Goal: Use online tool/utility

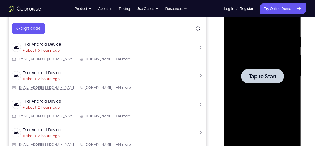
click at [249, 77] on span "Tap to Start" at bounding box center [262, 76] width 28 height 5
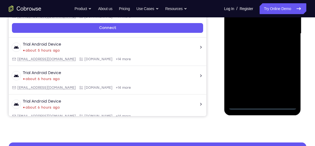
scroll to position [137, 0]
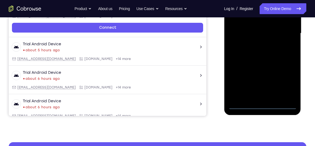
click at [261, 105] on div at bounding box center [262, 33] width 68 height 152
click at [285, 83] on div at bounding box center [262, 33] width 68 height 152
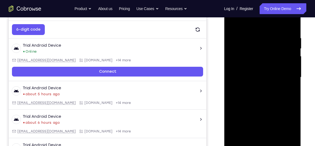
scroll to position [84, 0]
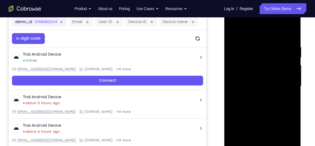
click at [244, 32] on div at bounding box center [262, 86] width 68 height 152
click at [285, 84] on div at bounding box center [262, 86] width 68 height 152
click at [258, 96] on div at bounding box center [262, 86] width 68 height 152
click at [256, 113] on div at bounding box center [262, 86] width 68 height 152
click at [252, 61] on div at bounding box center [262, 86] width 68 height 152
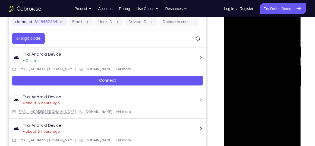
click at [245, 71] on div at bounding box center [262, 86] width 68 height 152
click at [256, 100] on div at bounding box center [262, 86] width 68 height 152
click at [265, 79] on div at bounding box center [262, 86] width 68 height 152
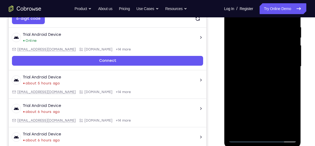
scroll to position [104, 0]
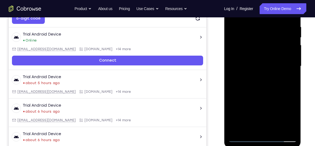
click at [249, 130] on div at bounding box center [262, 66] width 68 height 152
click at [252, 120] on div at bounding box center [262, 66] width 68 height 152
click at [273, 99] on div at bounding box center [262, 66] width 68 height 152
click at [256, 100] on div at bounding box center [262, 66] width 68 height 152
click at [254, 118] on div at bounding box center [262, 66] width 68 height 152
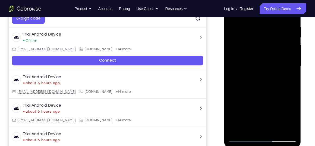
click at [255, 126] on div at bounding box center [262, 66] width 68 height 152
click at [268, 108] on div at bounding box center [262, 66] width 68 height 152
click at [268, 118] on div at bounding box center [262, 66] width 68 height 152
click at [253, 58] on div at bounding box center [262, 66] width 68 height 152
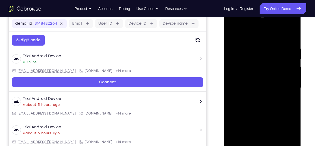
scroll to position [78, 0]
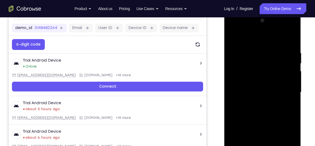
click at [290, 45] on div at bounding box center [262, 92] width 68 height 152
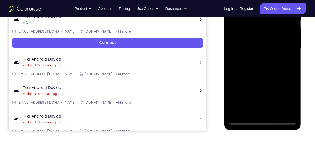
scroll to position [122, 0]
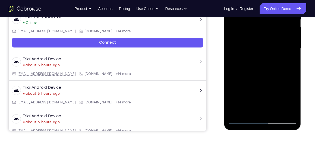
click at [276, 112] on div at bounding box center [262, 48] width 68 height 152
click at [281, 77] on div at bounding box center [262, 48] width 68 height 152
click at [263, 43] on div at bounding box center [262, 48] width 68 height 152
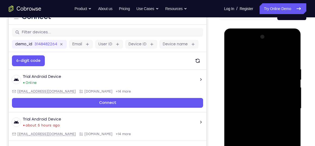
scroll to position [61, 0]
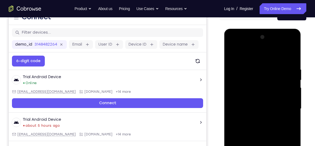
click at [246, 53] on div at bounding box center [262, 109] width 68 height 152
click at [235, 107] on div at bounding box center [262, 109] width 68 height 152
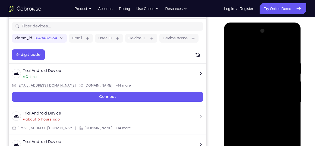
scroll to position [66, 0]
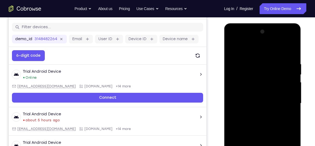
click at [292, 34] on div at bounding box center [262, 103] width 68 height 152
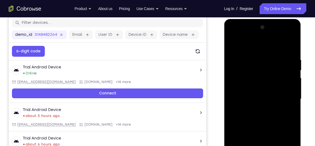
scroll to position [68, 0]
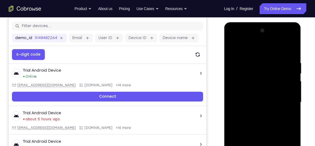
click at [292, 33] on div at bounding box center [262, 102] width 68 height 152
click at [232, 47] on div at bounding box center [262, 102] width 68 height 152
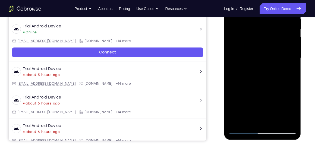
scroll to position [112, 0]
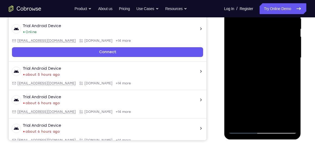
click at [253, 119] on div at bounding box center [262, 58] width 68 height 152
click at [291, 110] on div at bounding box center [262, 58] width 68 height 152
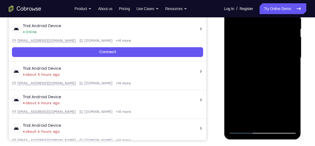
click at [289, 72] on div at bounding box center [262, 58] width 68 height 152
click at [288, 71] on div at bounding box center [262, 58] width 68 height 152
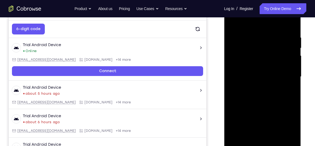
scroll to position [93, 0]
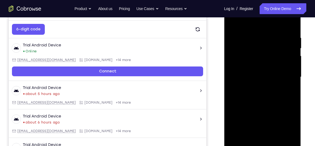
drag, startPoint x: 277, startPoint y: 51, endPoint x: 279, endPoint y: 77, distance: 25.3
click at [279, 77] on div at bounding box center [262, 77] width 68 height 152
drag, startPoint x: 269, startPoint y: 69, endPoint x: 261, endPoint y: 41, distance: 29.0
click at [261, 41] on div at bounding box center [262, 77] width 68 height 152
drag, startPoint x: 265, startPoint y: 66, endPoint x: 259, endPoint y: 47, distance: 20.0
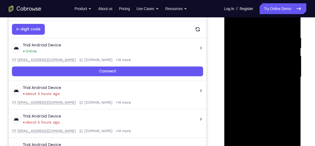
click at [259, 47] on div at bounding box center [262, 77] width 68 height 152
click at [291, 130] on div at bounding box center [262, 77] width 68 height 152
click at [292, 130] on div at bounding box center [262, 77] width 68 height 152
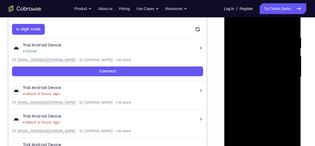
click at [248, 139] on div at bounding box center [262, 77] width 68 height 152
click at [278, 108] on div at bounding box center [262, 77] width 68 height 152
click at [286, 86] on div at bounding box center [262, 77] width 68 height 152
click at [233, 23] on div at bounding box center [262, 77] width 68 height 152
click at [261, 28] on div at bounding box center [262, 77] width 68 height 152
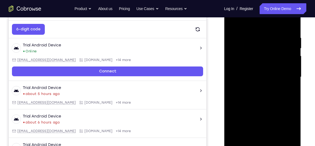
click at [266, 74] on div at bounding box center [262, 77] width 68 height 152
click at [265, 128] on div at bounding box center [262, 77] width 68 height 152
click at [286, 127] on div at bounding box center [262, 77] width 68 height 152
click at [251, 139] on div at bounding box center [262, 77] width 68 height 152
click at [234, 107] on div at bounding box center [262, 77] width 68 height 152
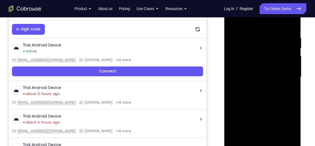
click at [287, 87] on div at bounding box center [262, 77] width 68 height 152
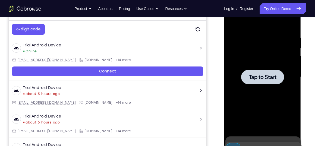
click at [263, 75] on span "Tap to Start" at bounding box center [262, 76] width 28 height 5
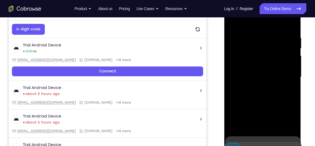
scroll to position [109, 0]
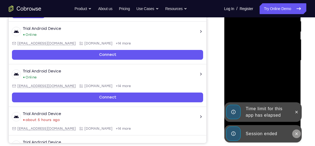
click at [298, 133] on icon at bounding box center [296, 134] width 4 height 4
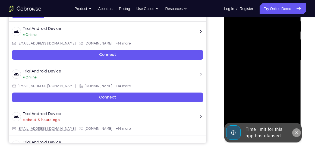
click at [295, 133] on icon at bounding box center [296, 133] width 4 height 4
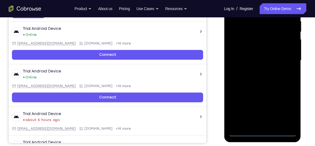
click at [263, 132] on div at bounding box center [262, 61] width 68 height 152
click at [289, 111] on div at bounding box center [262, 61] width 68 height 152
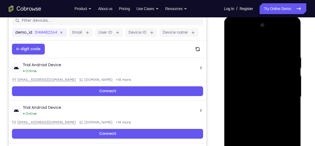
scroll to position [71, 0]
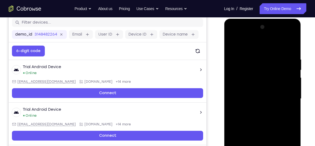
click at [248, 45] on div at bounding box center [262, 99] width 68 height 152
click at [286, 97] on div at bounding box center [262, 99] width 68 height 152
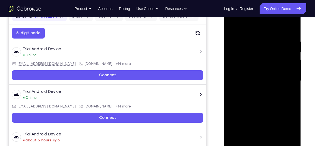
scroll to position [89, 0]
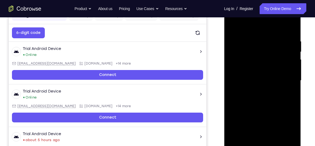
click at [258, 90] on div at bounding box center [262, 81] width 68 height 152
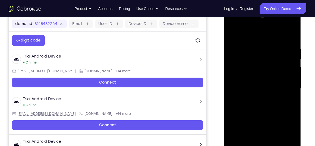
scroll to position [88, 0]
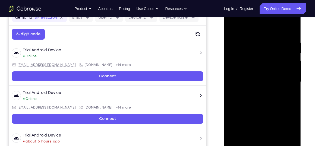
click at [260, 71] on div at bounding box center [262, 82] width 68 height 152
click at [251, 81] on div at bounding box center [262, 82] width 68 height 152
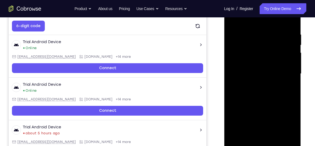
scroll to position [97, 0]
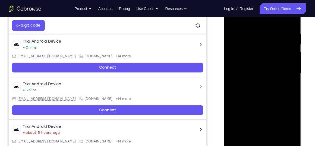
click at [250, 83] on div at bounding box center [262, 73] width 68 height 152
click at [254, 89] on div at bounding box center [262, 73] width 68 height 152
click at [255, 69] on div at bounding box center [262, 73] width 68 height 152
click at [248, 83] on div at bounding box center [262, 73] width 68 height 152
click at [264, 91] on div at bounding box center [262, 73] width 68 height 152
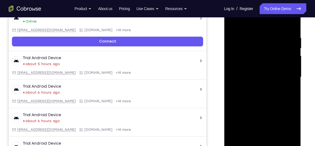
scroll to position [93, 0]
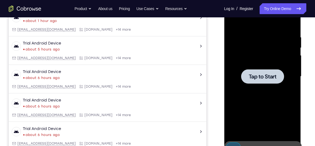
click at [257, 74] on span "Tap to Start" at bounding box center [262, 76] width 28 height 5
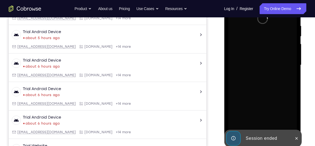
scroll to position [107, 0]
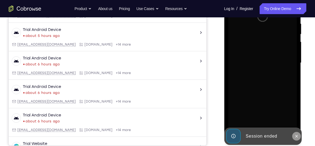
click at [297, 136] on icon at bounding box center [296, 136] width 2 height 2
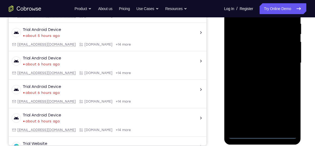
click at [261, 134] on div at bounding box center [262, 63] width 68 height 152
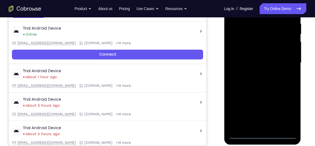
scroll to position [0, 0]
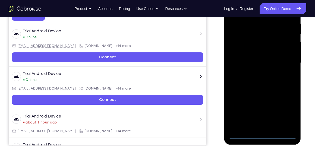
click at [288, 109] on div at bounding box center [262, 63] width 68 height 152
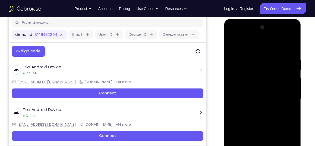
scroll to position [71, 0]
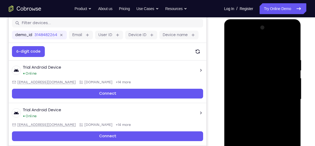
click at [246, 46] on div at bounding box center [262, 99] width 68 height 152
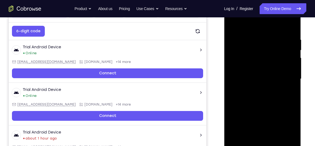
scroll to position [97, 0]
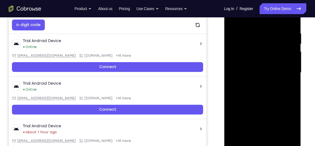
click at [284, 69] on div at bounding box center [262, 73] width 68 height 152
click at [256, 82] on div at bounding box center [262, 73] width 68 height 152
click at [255, 100] on div at bounding box center [262, 73] width 68 height 152
click at [246, 47] on div at bounding box center [262, 73] width 68 height 152
click at [246, 60] on div at bounding box center [262, 73] width 68 height 152
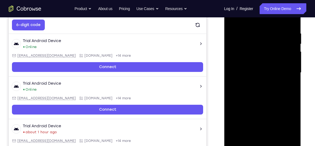
click at [257, 135] on div at bounding box center [262, 73] width 68 height 152
click at [254, 123] on div at bounding box center [262, 73] width 68 height 152
click at [238, 116] on div at bounding box center [262, 73] width 68 height 152
click at [253, 116] on div at bounding box center [262, 73] width 68 height 152
click at [252, 127] on div at bounding box center [262, 73] width 68 height 152
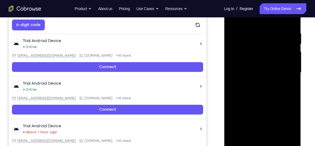
click at [252, 127] on div at bounding box center [262, 73] width 68 height 152
click at [270, 106] on div at bounding box center [262, 73] width 68 height 152
click at [254, 135] on div at bounding box center [262, 73] width 68 height 152
click at [244, 66] on div at bounding box center [262, 73] width 68 height 152
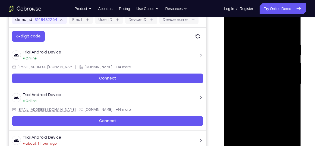
scroll to position [84, 0]
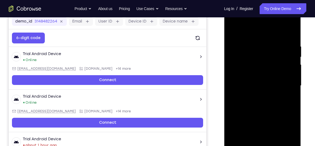
click at [289, 39] on div at bounding box center [262, 86] width 68 height 152
click at [293, 28] on div at bounding box center [262, 86] width 68 height 152
click at [232, 30] on div at bounding box center [262, 86] width 68 height 152
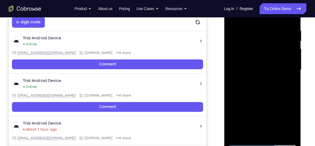
scroll to position [100, 0]
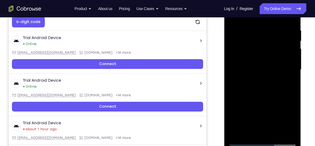
click at [274, 134] on div at bounding box center [262, 70] width 68 height 152
click at [259, 98] on div at bounding box center [262, 70] width 68 height 152
click at [261, 22] on div at bounding box center [262, 70] width 68 height 152
click at [251, 65] on div at bounding box center [262, 70] width 68 height 152
click at [252, 114] on div at bounding box center [262, 70] width 68 height 152
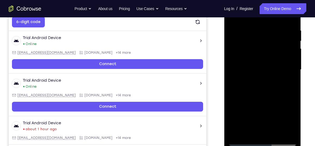
click at [252, 131] on div at bounding box center [262, 70] width 68 height 152
click at [288, 82] on div at bounding box center [262, 70] width 68 height 152
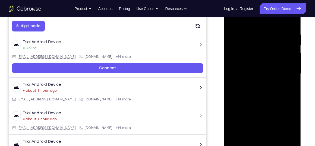
scroll to position [96, 0]
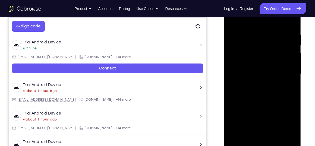
drag, startPoint x: 254, startPoint y: 47, endPoint x: 251, endPoint y: 85, distance: 37.9
click at [251, 85] on div at bounding box center [262, 74] width 68 height 152
click at [232, 20] on div at bounding box center [262, 74] width 68 height 152
click at [240, 26] on div at bounding box center [262, 74] width 68 height 152
click at [234, 19] on div at bounding box center [262, 74] width 68 height 152
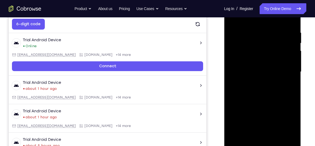
scroll to position [102, 0]
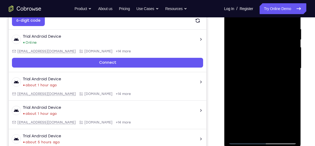
click at [294, 126] on div at bounding box center [262, 68] width 68 height 152
click at [293, 91] on div at bounding box center [262, 68] width 68 height 152
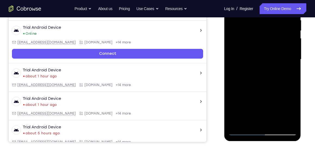
scroll to position [111, 0]
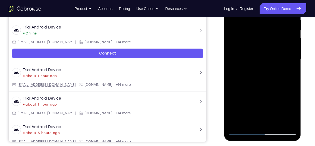
click at [293, 83] on div at bounding box center [262, 59] width 68 height 152
click at [288, 122] on div at bounding box center [262, 59] width 68 height 152
click at [243, 106] on div at bounding box center [262, 59] width 68 height 152
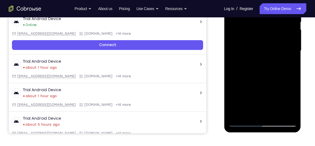
scroll to position [120, 0]
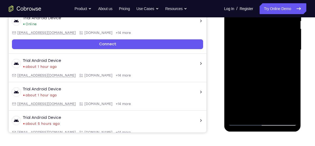
click at [239, 103] on div at bounding box center [262, 50] width 68 height 152
drag, startPoint x: 254, startPoint y: 107, endPoint x: 249, endPoint y: 74, distance: 33.5
click at [249, 74] on div at bounding box center [262, 50] width 68 height 152
drag, startPoint x: 257, startPoint y: 100, endPoint x: 262, endPoint y: 51, distance: 49.1
click at [262, 51] on div at bounding box center [262, 50] width 68 height 152
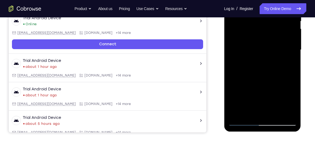
drag, startPoint x: 257, startPoint y: 102, endPoint x: 261, endPoint y: 77, distance: 24.5
click at [261, 77] on div at bounding box center [262, 50] width 68 height 152
click at [241, 121] on div at bounding box center [262, 50] width 68 height 152
click at [243, 120] on div at bounding box center [262, 50] width 68 height 152
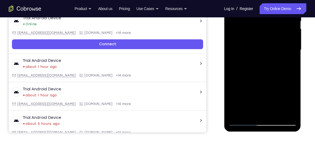
click at [243, 122] on div at bounding box center [262, 50] width 68 height 152
drag, startPoint x: 248, startPoint y: 73, endPoint x: 262, endPoint y: 132, distance: 61.0
click at [262, 132] on div at bounding box center [262, 51] width 77 height 163
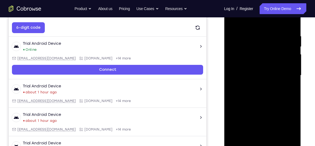
scroll to position [93, 0]
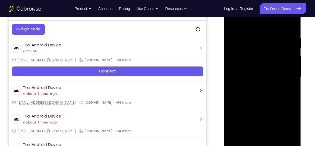
click at [252, 37] on div at bounding box center [262, 77] width 68 height 152
click at [289, 80] on div at bounding box center [262, 77] width 68 height 152
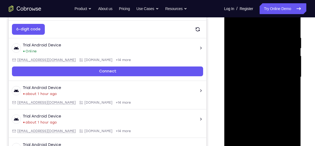
click at [236, 25] on div at bounding box center [262, 77] width 68 height 152
click at [290, 75] on div at bounding box center [262, 77] width 68 height 152
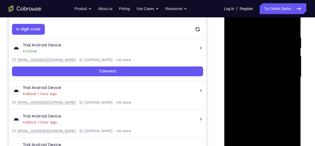
click at [290, 75] on div at bounding box center [262, 77] width 68 height 152
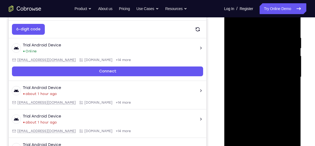
click at [290, 75] on div at bounding box center [262, 77] width 68 height 152
click at [289, 25] on div at bounding box center [262, 77] width 68 height 152
drag, startPoint x: 262, startPoint y: 48, endPoint x: 259, endPoint y: 108, distance: 59.5
click at [259, 108] on div at bounding box center [262, 77] width 68 height 152
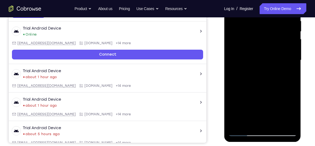
scroll to position [110, 0]
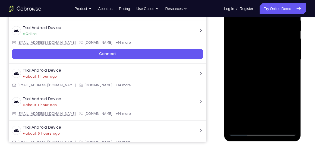
click at [288, 122] on div at bounding box center [262, 60] width 68 height 152
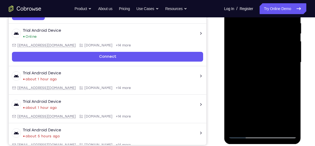
scroll to position [108, 0]
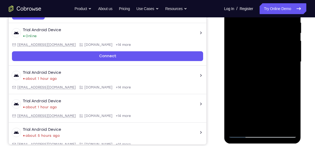
click at [285, 84] on div at bounding box center [262, 62] width 68 height 152
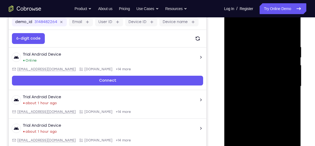
scroll to position [82, 0]
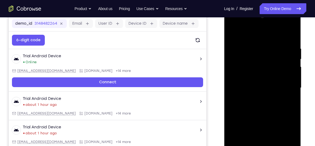
drag, startPoint x: 261, startPoint y: 53, endPoint x: 265, endPoint y: 104, distance: 51.2
click at [265, 104] on div at bounding box center [262, 88] width 68 height 152
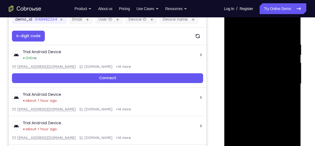
scroll to position [86, 0]
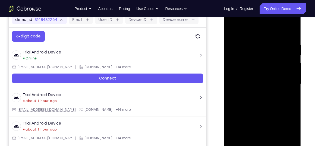
drag, startPoint x: 265, startPoint y: 101, endPoint x: 263, endPoint y: 65, distance: 35.6
drag, startPoint x: 39, startPoint y: 61, endPoint x: 310, endPoint y: 75, distance: 271.3
click at [310, 75] on div "Your Support Agent Your Customer Web iOS Android Next Steps We’d be happy to gi…" at bounding box center [157, 111] width 315 height 358
drag, startPoint x: 257, startPoint y: 110, endPoint x: 247, endPoint y: 58, distance: 53.6
click at [247, 58] on div at bounding box center [262, 84] width 68 height 152
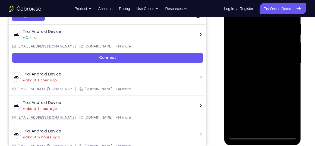
scroll to position [107, 0]
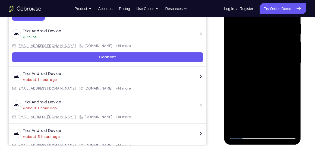
click at [236, 126] on div at bounding box center [262, 63] width 68 height 152
drag, startPoint x: 265, startPoint y: 44, endPoint x: 256, endPoint y: 103, distance: 60.1
click at [256, 103] on div at bounding box center [262, 63] width 68 height 152
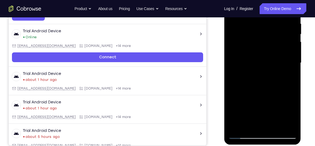
drag, startPoint x: 264, startPoint y: 36, endPoint x: 265, endPoint y: 80, distance: 44.8
click at [265, 80] on div at bounding box center [262, 63] width 68 height 152
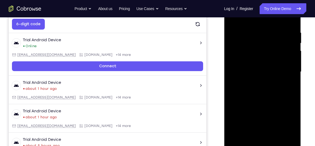
scroll to position [98, 0]
click at [294, 94] on div at bounding box center [262, 72] width 68 height 152
click at [253, 27] on div at bounding box center [262, 72] width 68 height 152
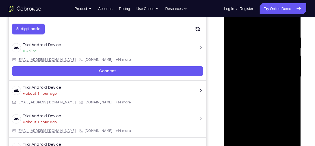
scroll to position [93, 0]
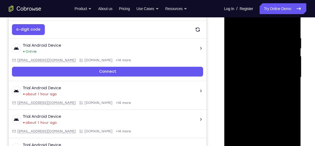
click at [291, 25] on div at bounding box center [262, 77] width 68 height 152
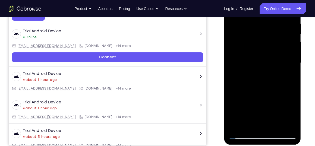
scroll to position [107, 0]
click at [287, 126] on div at bounding box center [262, 63] width 68 height 152
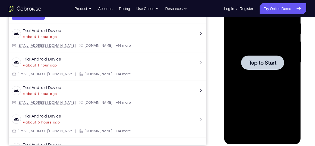
click at [259, 62] on span "Tap to Start" at bounding box center [262, 62] width 28 height 5
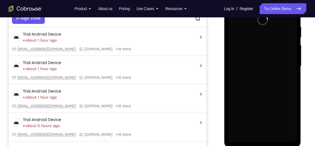
scroll to position [104, 0]
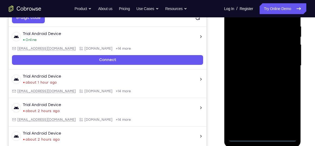
click at [264, 137] on div at bounding box center [262, 66] width 68 height 152
click at [286, 119] on div at bounding box center [262, 66] width 68 height 152
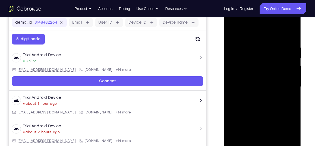
scroll to position [83, 0]
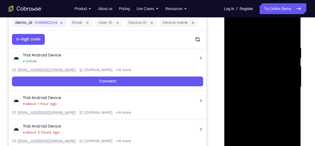
click at [251, 35] on div at bounding box center [262, 87] width 68 height 152
click at [285, 84] on div at bounding box center [262, 87] width 68 height 152
click at [256, 97] on div at bounding box center [262, 87] width 68 height 152
click at [249, 81] on div at bounding box center [262, 87] width 68 height 152
click at [256, 95] on div at bounding box center [262, 87] width 68 height 152
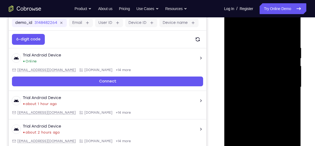
click at [256, 62] on div at bounding box center [262, 87] width 68 height 152
click at [248, 74] on div at bounding box center [262, 87] width 68 height 152
click at [244, 97] on div at bounding box center [262, 87] width 68 height 152
click at [249, 85] on div at bounding box center [262, 87] width 68 height 152
click at [273, 103] on div at bounding box center [262, 87] width 68 height 152
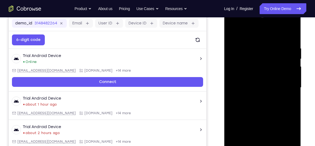
scroll to position [82, 0]
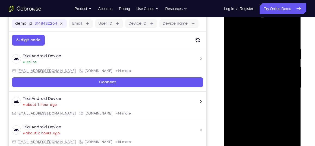
click at [290, 42] on div at bounding box center [262, 88] width 68 height 152
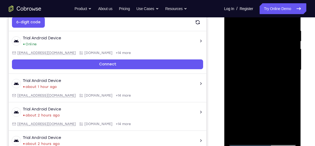
scroll to position [86, 0]
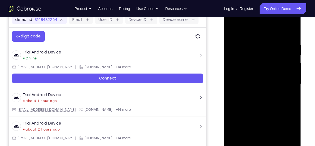
click at [253, 40] on div at bounding box center [262, 84] width 68 height 152
click at [290, 30] on div at bounding box center [262, 84] width 68 height 152
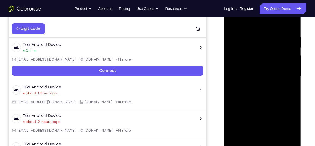
scroll to position [98, 0]
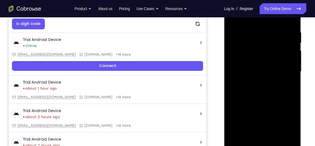
click at [275, 134] on div at bounding box center [262, 72] width 68 height 152
click at [256, 100] on div at bounding box center [262, 72] width 68 height 152
click at [260, 23] on div at bounding box center [262, 72] width 68 height 152
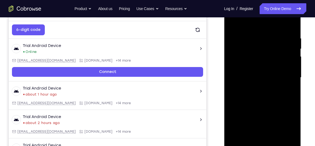
scroll to position [92, 0]
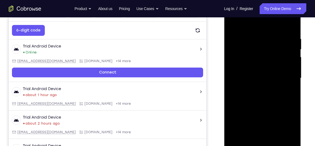
click at [233, 23] on div at bounding box center [262, 78] width 68 height 152
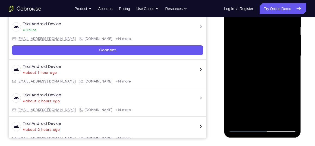
scroll to position [115, 0]
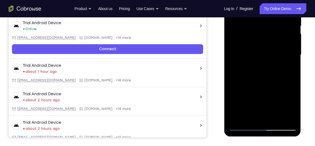
click at [237, 118] on div at bounding box center [262, 55] width 68 height 152
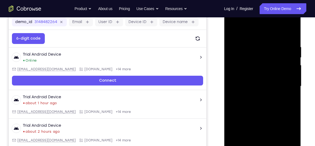
scroll to position [83, 0]
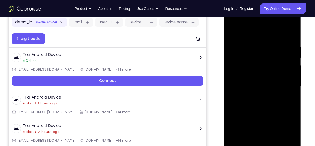
drag, startPoint x: 261, startPoint y: 54, endPoint x: 268, endPoint y: 84, distance: 31.1
click at [268, 84] on div at bounding box center [262, 87] width 68 height 152
click at [254, 43] on div at bounding box center [262, 87] width 68 height 152
click at [293, 84] on div at bounding box center [262, 87] width 68 height 152
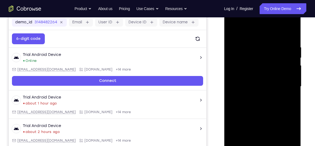
click at [293, 84] on div at bounding box center [262, 87] width 68 height 152
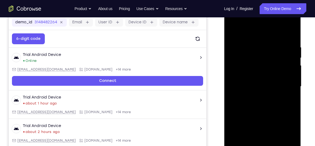
click at [293, 84] on div at bounding box center [262, 87] width 68 height 152
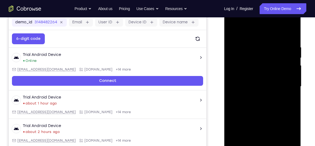
click at [288, 35] on div at bounding box center [262, 87] width 68 height 152
drag, startPoint x: 271, startPoint y: 63, endPoint x: 269, endPoint y: 97, distance: 34.8
click at [269, 97] on div at bounding box center [262, 87] width 68 height 152
click at [253, 42] on div at bounding box center [262, 87] width 68 height 152
click at [244, 32] on div at bounding box center [262, 87] width 68 height 152
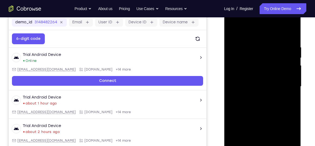
click at [259, 50] on div at bounding box center [262, 87] width 68 height 152
drag, startPoint x: 248, startPoint y: 93, endPoint x: 249, endPoint y: 48, distance: 44.5
click at [249, 48] on div at bounding box center [262, 87] width 68 height 152
click at [251, 68] on div at bounding box center [262, 87] width 68 height 152
click at [257, 50] on div at bounding box center [262, 87] width 68 height 152
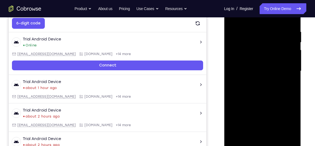
scroll to position [100, 0]
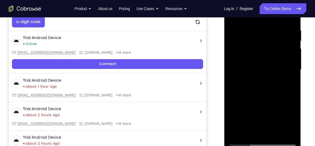
click at [235, 132] on div at bounding box center [262, 70] width 68 height 152
click at [237, 132] on div at bounding box center [262, 70] width 68 height 152
click at [275, 132] on div at bounding box center [262, 70] width 68 height 152
click at [261, 64] on div at bounding box center [262, 70] width 68 height 152
click at [245, 121] on div at bounding box center [262, 70] width 68 height 152
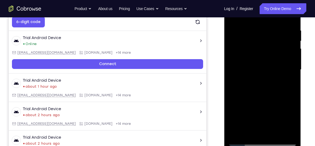
click at [256, 121] on div at bounding box center [262, 70] width 68 height 152
click at [289, 83] on div at bounding box center [262, 70] width 68 height 152
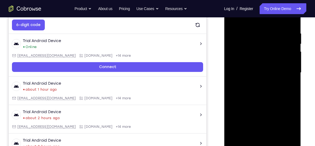
scroll to position [97, 0]
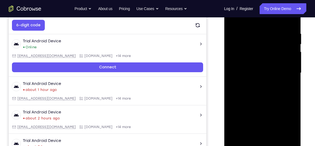
click at [290, 87] on div at bounding box center [262, 73] width 68 height 152
click at [288, 86] on div at bounding box center [262, 73] width 68 height 152
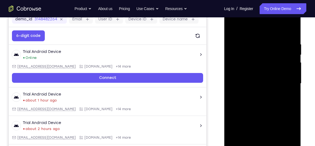
scroll to position [86, 0]
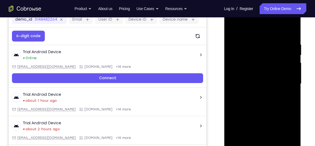
click at [233, 30] on div at bounding box center [262, 84] width 68 height 152
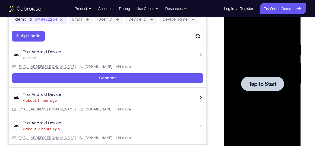
click at [260, 80] on div at bounding box center [262, 84] width 43 height 14
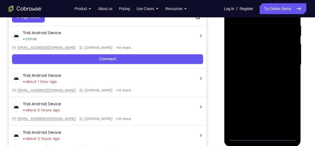
scroll to position [106, 0]
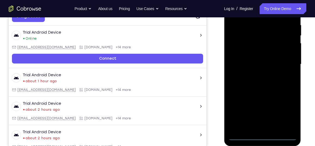
click at [263, 136] on div at bounding box center [262, 64] width 68 height 152
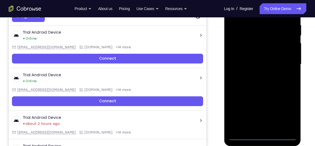
click at [284, 112] on div at bounding box center [262, 64] width 68 height 152
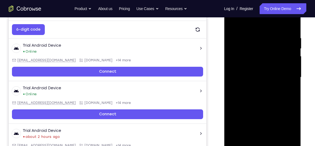
scroll to position [93, 0]
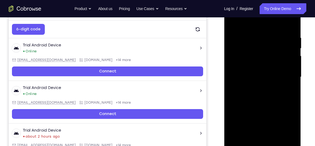
click at [242, 26] on div at bounding box center [262, 77] width 68 height 152
click at [286, 75] on div at bounding box center [262, 77] width 68 height 152
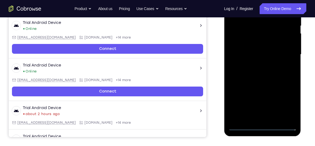
scroll to position [118, 0]
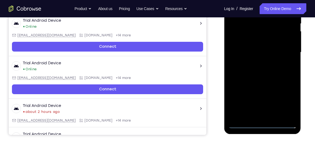
click at [258, 61] on div at bounding box center [262, 52] width 68 height 152
click at [258, 78] on div at bounding box center [262, 52] width 68 height 152
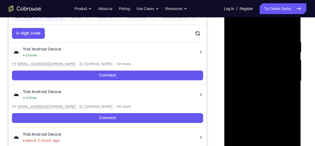
click at [250, 56] on div at bounding box center [262, 81] width 68 height 152
click at [243, 67] on div at bounding box center [262, 81] width 68 height 152
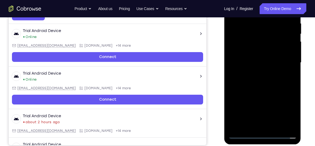
scroll to position [107, 0]
click at [242, 72] on div at bounding box center [262, 62] width 68 height 152
click at [247, 61] on div at bounding box center [262, 62] width 68 height 152
click at [243, 79] on div at bounding box center [262, 62] width 68 height 152
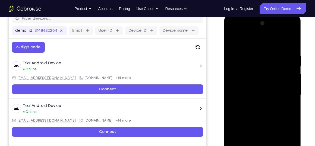
scroll to position [74, 0]
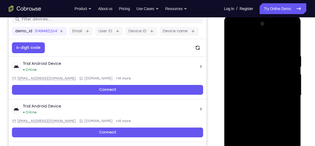
click at [291, 47] on div at bounding box center [262, 96] width 68 height 152
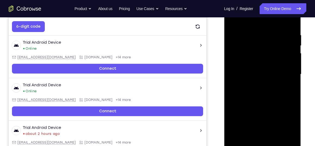
scroll to position [100, 0]
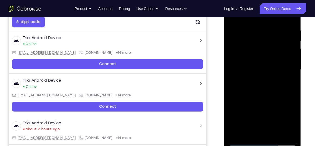
click at [276, 132] on div at bounding box center [262, 70] width 68 height 152
click at [262, 99] on div at bounding box center [262, 70] width 68 height 152
click at [245, 62] on div at bounding box center [262, 70] width 68 height 152
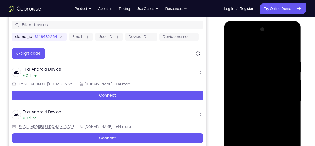
click at [248, 45] on div at bounding box center [262, 101] width 68 height 152
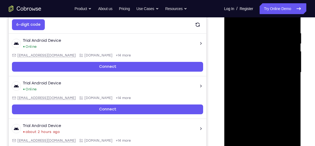
scroll to position [98, 0]
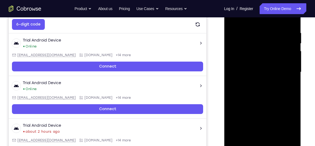
click at [235, 70] on div at bounding box center [262, 72] width 68 height 152
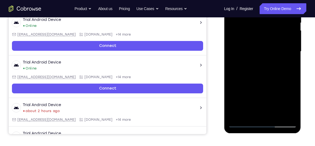
scroll to position [123, 0]
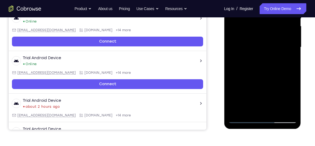
click at [258, 97] on div at bounding box center [262, 47] width 68 height 152
click at [291, 110] on div at bounding box center [262, 47] width 68 height 152
click at [271, 44] on div at bounding box center [262, 47] width 68 height 152
click at [292, 97] on div at bounding box center [262, 47] width 68 height 152
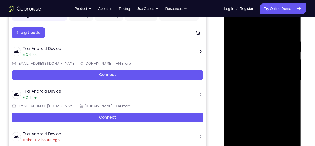
scroll to position [86, 0]
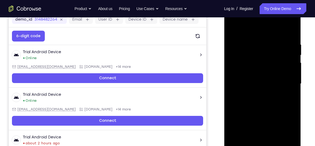
click at [274, 39] on div at bounding box center [262, 84] width 68 height 152
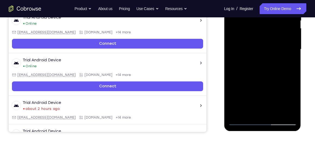
scroll to position [121, 0]
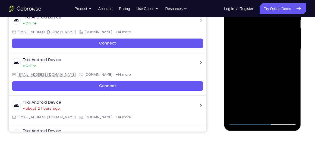
click at [271, 119] on div at bounding box center [262, 49] width 68 height 152
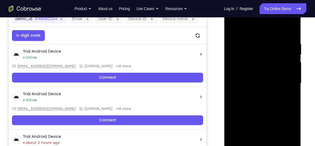
scroll to position [104, 0]
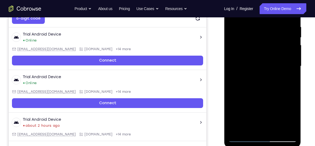
click at [276, 116] on div at bounding box center [262, 66] width 68 height 152
click at [289, 116] on div at bounding box center [262, 66] width 68 height 152
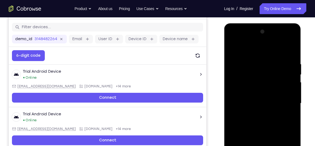
scroll to position [66, 0]
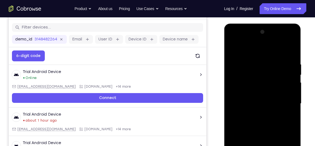
click at [292, 33] on div at bounding box center [262, 104] width 68 height 152
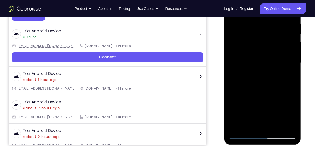
click at [275, 126] on div at bounding box center [262, 63] width 68 height 152
click at [262, 58] on div at bounding box center [262, 63] width 68 height 152
click at [244, 72] on div at bounding box center [262, 63] width 68 height 152
click at [257, 69] on div at bounding box center [262, 63] width 68 height 152
click at [245, 70] on div at bounding box center [262, 63] width 68 height 152
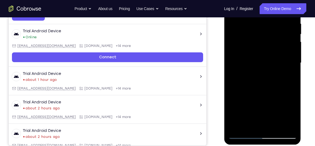
click at [256, 64] on div at bounding box center [262, 63] width 68 height 152
click at [289, 76] on div at bounding box center [262, 63] width 68 height 152
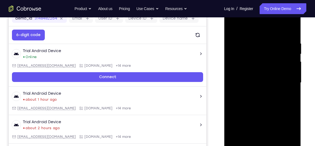
scroll to position [81, 0]
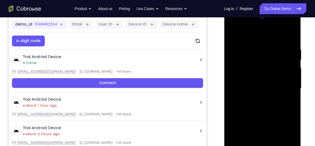
drag, startPoint x: 269, startPoint y: 45, endPoint x: 267, endPoint y: 63, distance: 18.6
click at [267, 63] on div at bounding box center [262, 89] width 68 height 152
click at [252, 70] on div at bounding box center [262, 89] width 68 height 152
click at [269, 99] on div at bounding box center [262, 89] width 68 height 152
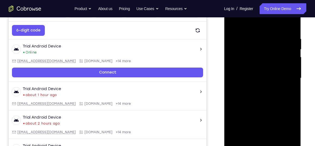
scroll to position [94, 0]
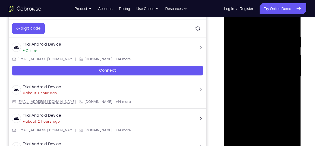
click at [248, 137] on div at bounding box center [262, 76] width 68 height 152
click at [278, 107] on div at bounding box center [262, 76] width 68 height 152
click at [289, 86] on div at bounding box center [262, 76] width 68 height 152
click at [247, 20] on div at bounding box center [262, 76] width 68 height 152
click at [234, 75] on div at bounding box center [262, 76] width 68 height 152
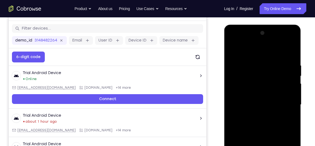
scroll to position [65, 0]
click at [232, 48] on div at bounding box center [262, 105] width 68 height 152
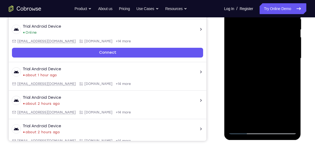
scroll to position [111, 0]
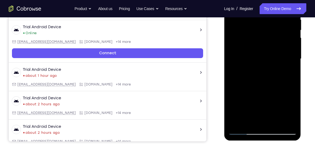
drag, startPoint x: 269, startPoint y: 45, endPoint x: 265, endPoint y: 81, distance: 35.9
click at [265, 81] on div at bounding box center [262, 59] width 68 height 152
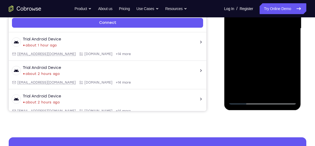
scroll to position [145, 0]
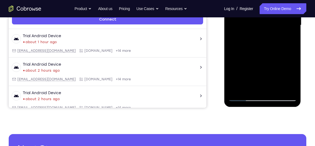
drag, startPoint x: 258, startPoint y: 70, endPoint x: 259, endPoint y: 33, distance: 37.2
click at [259, 33] on div at bounding box center [262, 25] width 68 height 152
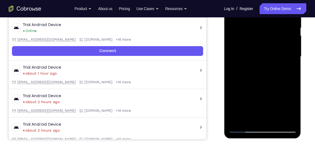
scroll to position [91, 0]
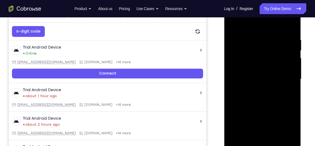
click at [233, 24] on div at bounding box center [262, 79] width 68 height 152
click at [258, 74] on div at bounding box center [262, 79] width 68 height 152
click at [246, 140] on div at bounding box center [262, 79] width 68 height 152
click at [287, 94] on div at bounding box center [262, 79] width 68 height 152
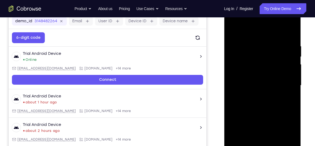
scroll to position [84, 0]
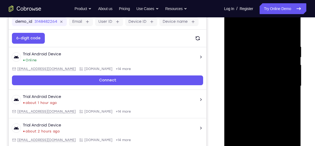
click at [233, 32] on div at bounding box center [262, 86] width 68 height 152
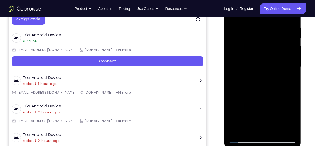
scroll to position [103, 0]
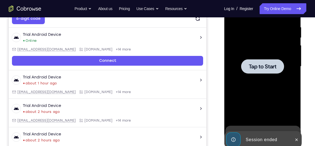
click at [252, 75] on div at bounding box center [262, 67] width 68 height 152
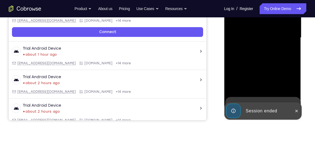
scroll to position [132, 0]
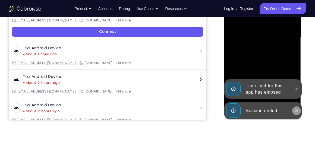
click at [298, 107] on button at bounding box center [296, 110] width 9 height 9
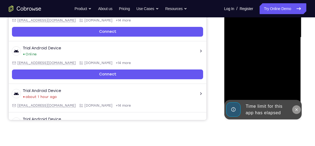
click at [298, 109] on icon at bounding box center [296, 109] width 4 height 4
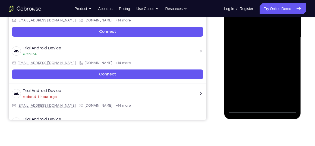
click at [262, 109] on div at bounding box center [262, 37] width 68 height 152
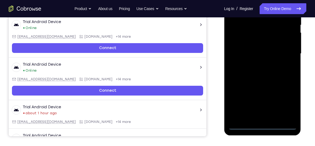
click at [288, 101] on div at bounding box center [262, 54] width 68 height 152
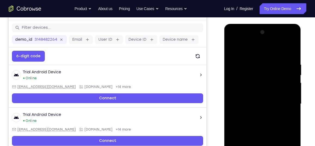
scroll to position [65, 0]
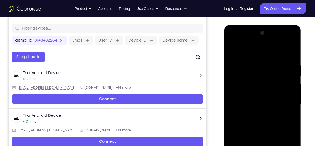
click at [243, 51] on div at bounding box center [262, 105] width 68 height 152
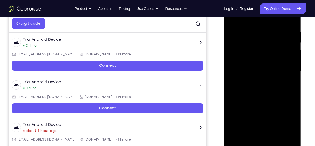
scroll to position [100, 0]
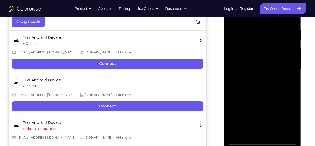
click at [285, 68] on div at bounding box center [262, 69] width 68 height 152
click at [255, 78] on div at bounding box center [262, 69] width 68 height 152
click at [260, 97] on div at bounding box center [262, 69] width 68 height 152
click at [239, 43] on div at bounding box center [262, 69] width 68 height 152
click at [241, 55] on div at bounding box center [262, 69] width 68 height 152
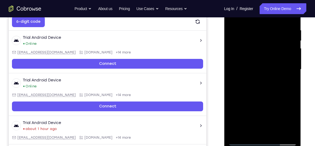
click at [253, 78] on div at bounding box center [262, 69] width 68 height 152
click at [247, 68] on div at bounding box center [262, 69] width 68 height 152
click at [248, 85] on div at bounding box center [262, 69] width 68 height 152
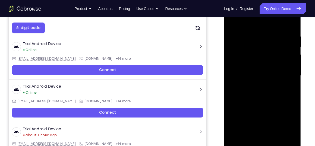
scroll to position [96, 0]
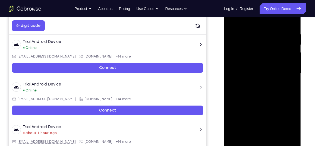
click at [292, 26] on div at bounding box center [262, 74] width 68 height 152
click at [275, 137] on div at bounding box center [262, 74] width 68 height 152
click at [261, 102] on div at bounding box center [262, 74] width 68 height 152
click at [254, 69] on div at bounding box center [262, 74] width 68 height 152
click at [232, 20] on div at bounding box center [262, 74] width 68 height 152
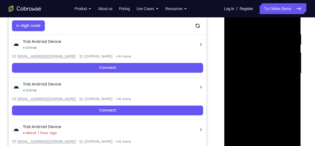
click at [252, 69] on div at bounding box center [262, 74] width 68 height 152
click at [243, 135] on div at bounding box center [262, 74] width 68 height 152
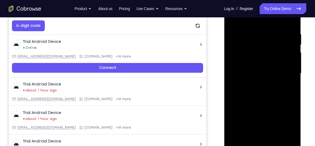
click at [291, 125] on div at bounding box center [262, 74] width 68 height 152
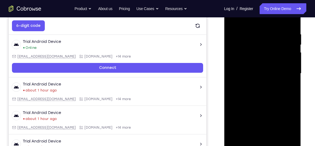
click at [241, 76] on div at bounding box center [262, 74] width 68 height 152
click at [256, 124] on div at bounding box center [262, 74] width 68 height 152
click at [289, 86] on div at bounding box center [262, 74] width 68 height 152
click at [234, 20] on div at bounding box center [262, 74] width 68 height 152
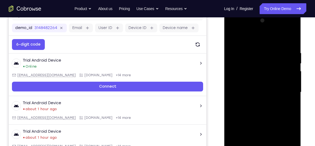
scroll to position [77, 0]
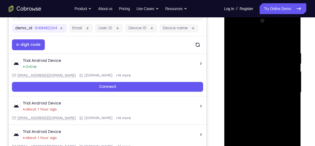
drag, startPoint x: 255, startPoint y: 103, endPoint x: 262, endPoint y: 55, distance: 48.4
click at [262, 55] on div at bounding box center [262, 93] width 68 height 152
drag, startPoint x: 262, startPoint y: 118, endPoint x: 256, endPoint y: 65, distance: 52.9
click at [256, 65] on div at bounding box center [262, 93] width 68 height 152
click at [270, 91] on div at bounding box center [262, 93] width 68 height 152
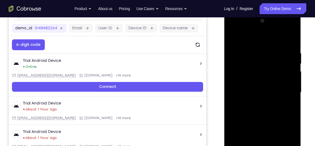
drag, startPoint x: 270, startPoint y: 91, endPoint x: 271, endPoint y: 57, distance: 34.2
click at [271, 57] on div at bounding box center [262, 93] width 68 height 152
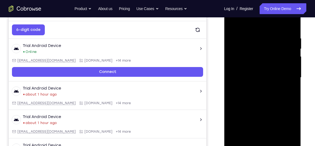
scroll to position [93, 0]
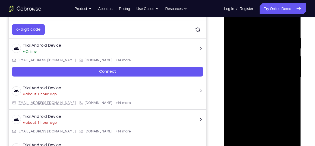
click at [274, 140] on div at bounding box center [262, 77] width 68 height 152
click at [261, 72] on div at bounding box center [262, 77] width 68 height 152
drag, startPoint x: 255, startPoint y: 72, endPoint x: 256, endPoint y: 107, distance: 35.3
click at [256, 107] on div at bounding box center [262, 77] width 68 height 152
drag, startPoint x: 256, startPoint y: 107, endPoint x: 254, endPoint y: 69, distance: 37.8
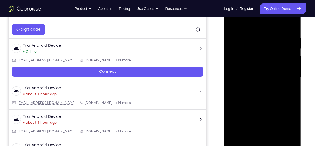
click at [254, 69] on div at bounding box center [262, 77] width 68 height 152
click at [249, 138] on div at bounding box center [262, 77] width 68 height 152
click at [287, 91] on div at bounding box center [262, 77] width 68 height 152
click at [232, 24] on div at bounding box center [262, 77] width 68 height 152
click at [233, 22] on div at bounding box center [262, 77] width 68 height 152
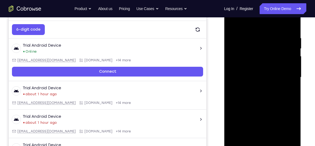
drag, startPoint x: 263, startPoint y: 35, endPoint x: 257, endPoint y: 84, distance: 49.8
click at [257, 84] on div at bounding box center [262, 77] width 68 height 152
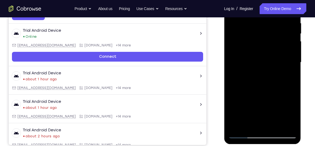
scroll to position [108, 0]
click at [250, 125] on div at bounding box center [262, 62] width 68 height 152
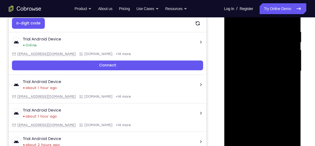
scroll to position [94, 0]
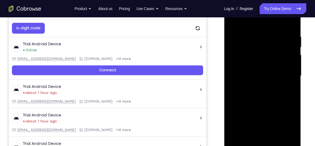
click at [275, 140] on div at bounding box center [262, 76] width 68 height 152
click at [255, 73] on div at bounding box center [262, 76] width 68 height 152
click at [231, 22] on div at bounding box center [262, 76] width 68 height 152
click at [233, 22] on div at bounding box center [262, 76] width 68 height 152
click at [263, 50] on div at bounding box center [262, 76] width 68 height 152
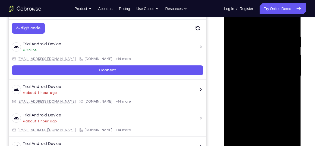
drag, startPoint x: 264, startPoint y: 50, endPoint x: 253, endPoint y: 99, distance: 49.7
click at [253, 99] on div at bounding box center [262, 76] width 68 height 152
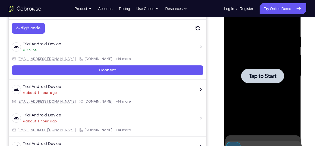
click at [258, 73] on span "Tap to Start" at bounding box center [262, 75] width 28 height 5
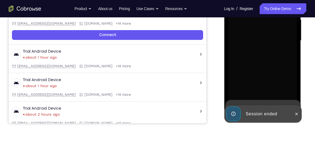
scroll to position [130, 0]
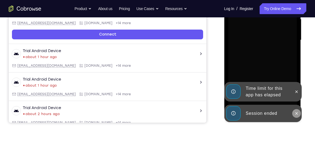
click at [296, 112] on icon at bounding box center [296, 113] width 4 height 4
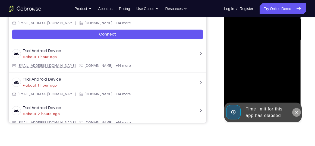
click at [297, 111] on icon at bounding box center [296, 112] width 2 height 2
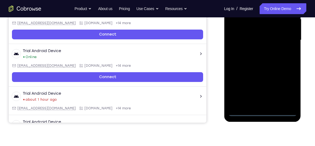
click at [263, 112] on div at bounding box center [262, 40] width 68 height 152
click at [284, 89] on div at bounding box center [262, 40] width 68 height 152
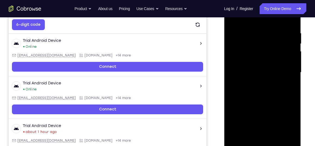
scroll to position [95, 0]
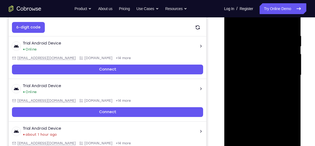
click at [246, 20] on div at bounding box center [262, 75] width 68 height 152
click at [283, 72] on div at bounding box center [262, 75] width 68 height 152
click at [256, 83] on div at bounding box center [262, 75] width 68 height 152
click at [256, 102] on div at bounding box center [262, 75] width 68 height 152
click at [245, 48] on div at bounding box center [262, 75] width 68 height 152
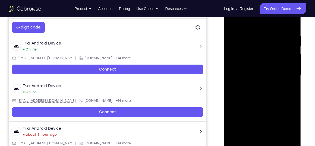
click at [244, 63] on div at bounding box center [262, 75] width 68 height 152
click at [286, 127] on div at bounding box center [262, 75] width 68 height 152
click at [239, 107] on div at bounding box center [262, 75] width 68 height 152
click at [271, 127] on div at bounding box center [262, 75] width 68 height 152
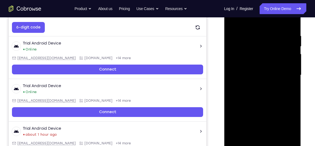
click at [266, 68] on div at bounding box center [262, 75] width 68 height 152
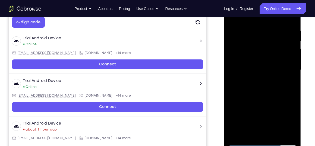
scroll to position [100, 0]
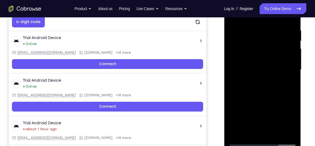
click at [289, 22] on div at bounding box center [262, 70] width 68 height 152
click at [275, 132] on div at bounding box center [262, 70] width 68 height 152
click at [266, 99] on div at bounding box center [262, 70] width 68 height 152
click at [254, 65] on div at bounding box center [262, 70] width 68 height 152
click at [243, 121] on div at bounding box center [262, 70] width 68 height 152
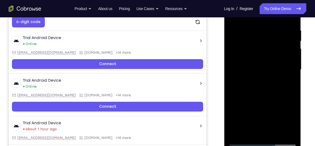
click at [261, 120] on div at bounding box center [262, 70] width 68 height 152
click at [291, 121] on div at bounding box center [262, 70] width 68 height 152
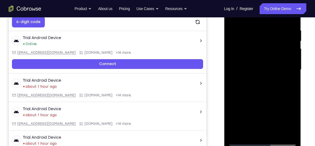
click at [286, 83] on div at bounding box center [262, 70] width 68 height 152
click at [280, 36] on div at bounding box center [262, 70] width 68 height 152
click at [269, 83] on div at bounding box center [262, 70] width 68 height 152
click at [283, 132] on div at bounding box center [262, 70] width 68 height 152
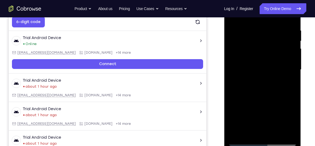
click at [287, 83] on div at bounding box center [262, 70] width 68 height 152
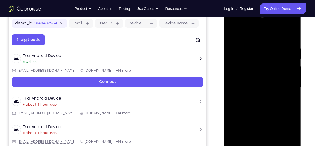
click at [232, 35] on div at bounding box center [262, 88] width 68 height 152
click at [261, 41] on div at bounding box center [262, 88] width 68 height 152
click at [256, 61] on div at bounding box center [262, 88] width 68 height 152
click at [254, 96] on div at bounding box center [262, 88] width 68 height 152
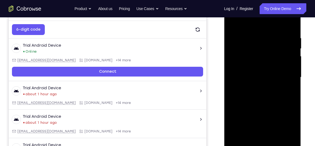
scroll to position [92, 0]
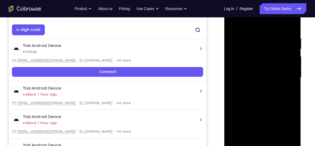
click at [233, 22] on div at bounding box center [262, 78] width 68 height 152
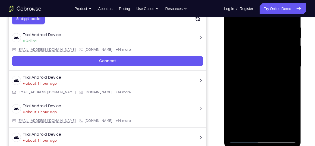
scroll to position [104, 0]
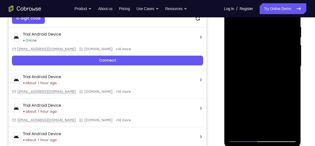
click at [275, 128] on div at bounding box center [262, 66] width 68 height 152
click at [256, 61] on div at bounding box center [262, 66] width 68 height 152
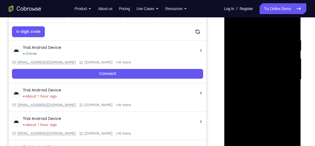
scroll to position [90, 0]
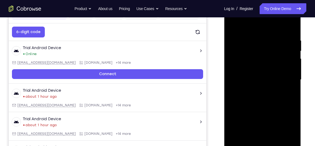
drag, startPoint x: 268, startPoint y: 57, endPoint x: 268, endPoint y: 94, distance: 36.9
click at [268, 94] on div at bounding box center [262, 80] width 68 height 152
click at [232, 24] on div at bounding box center [262, 80] width 68 height 152
click at [233, 25] on div at bounding box center [262, 80] width 68 height 152
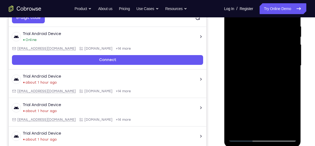
click at [274, 129] on div at bounding box center [262, 66] width 68 height 152
click at [248, 61] on div at bounding box center [262, 66] width 68 height 152
click at [254, 128] on div at bounding box center [262, 66] width 68 height 152
click at [254, 78] on div at bounding box center [262, 66] width 68 height 152
click at [256, 78] on div at bounding box center [262, 66] width 68 height 152
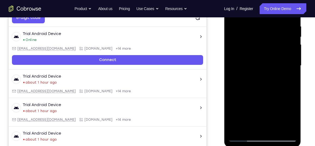
click at [291, 118] on div at bounding box center [262, 66] width 68 height 152
click at [287, 79] on div at bounding box center [262, 66] width 68 height 152
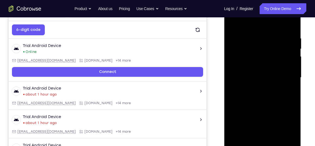
scroll to position [88, 0]
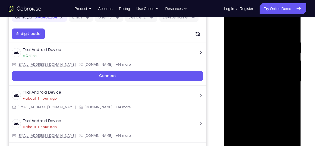
drag, startPoint x: 258, startPoint y: 57, endPoint x: 257, endPoint y: 78, distance: 21.5
click at [257, 78] on div at bounding box center [262, 82] width 68 height 152
drag, startPoint x: 258, startPoint y: 60, endPoint x: 254, endPoint y: 85, distance: 25.3
click at [254, 85] on div at bounding box center [262, 82] width 68 height 152
drag, startPoint x: 255, startPoint y: 85, endPoint x: 256, endPoint y: 50, distance: 35.1
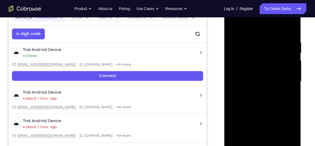
click at [256, 50] on div at bounding box center [262, 82] width 68 height 152
drag, startPoint x: 251, startPoint y: 74, endPoint x: 251, endPoint y: 47, distance: 26.6
click at [251, 47] on div at bounding box center [262, 82] width 68 height 152
click at [247, 94] on div at bounding box center [262, 82] width 68 height 152
click at [287, 95] on div at bounding box center [262, 82] width 68 height 152
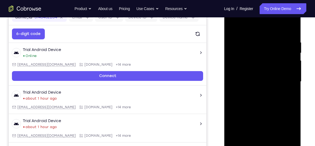
click at [232, 28] on div at bounding box center [262, 82] width 68 height 152
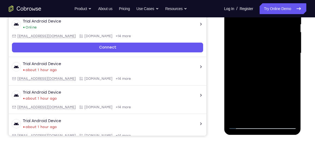
scroll to position [117, 0]
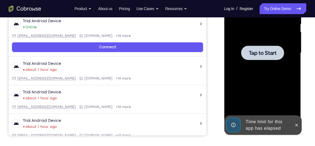
click at [260, 55] on span "Tap to Start" at bounding box center [262, 52] width 28 height 5
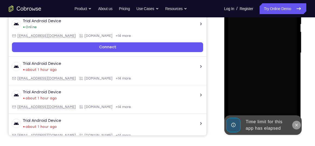
click at [296, 124] on icon at bounding box center [296, 125] width 4 height 4
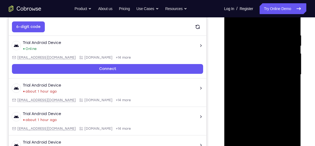
scroll to position [99, 0]
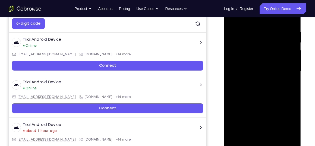
click at [262, 142] on div at bounding box center [262, 71] width 68 height 152
click at [285, 117] on div at bounding box center [262, 71] width 68 height 152
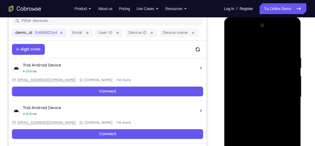
scroll to position [72, 0]
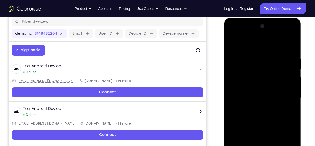
click at [246, 43] on div at bounding box center [262, 98] width 68 height 152
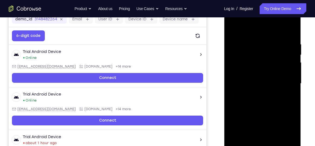
scroll to position [97, 0]
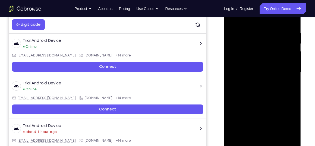
click at [284, 68] on div at bounding box center [262, 72] width 68 height 152
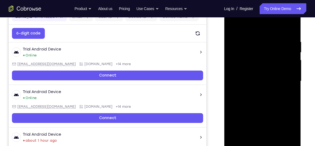
scroll to position [88, 0]
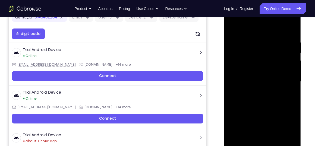
click at [255, 91] on div at bounding box center [262, 82] width 68 height 152
click at [258, 109] on div at bounding box center [262, 82] width 68 height 152
click at [242, 55] on div at bounding box center [262, 82] width 68 height 152
click at [246, 68] on div at bounding box center [262, 82] width 68 height 152
click at [254, 77] on div at bounding box center [262, 82] width 68 height 152
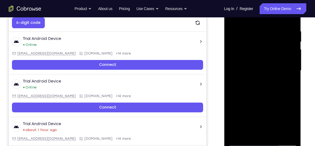
scroll to position [99, 0]
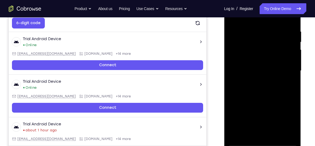
click at [255, 95] on div at bounding box center [262, 71] width 68 height 152
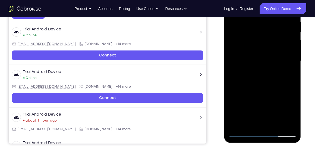
scroll to position [110, 0]
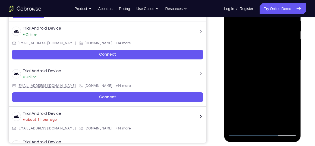
click at [276, 124] on div at bounding box center [262, 60] width 68 height 152
click at [264, 88] on div at bounding box center [262, 60] width 68 height 152
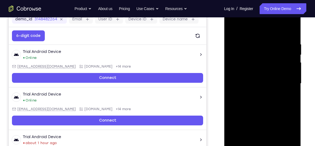
scroll to position [80, 0]
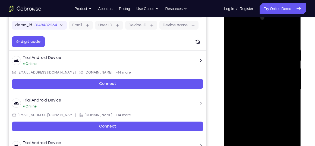
click at [234, 33] on div at bounding box center [262, 90] width 68 height 152
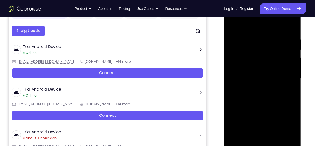
scroll to position [92, 0]
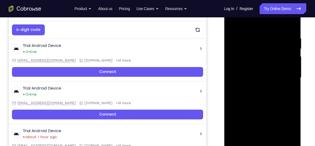
click at [286, 140] on div at bounding box center [262, 78] width 68 height 152
click at [238, 140] on div at bounding box center [262, 78] width 68 height 152
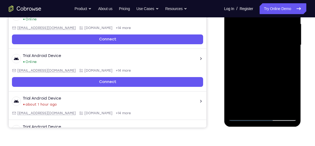
scroll to position [125, 0]
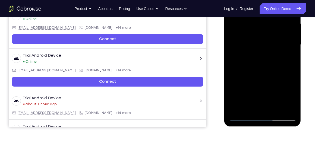
click at [274, 108] on div at bounding box center [262, 45] width 68 height 152
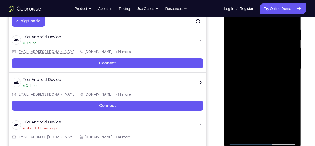
scroll to position [99, 0]
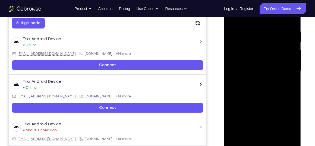
click at [294, 52] on div at bounding box center [262, 71] width 68 height 152
click at [232, 53] on div at bounding box center [262, 71] width 68 height 152
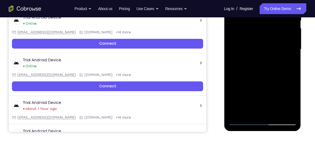
click at [244, 119] on div at bounding box center [262, 49] width 68 height 152
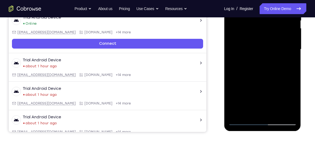
click at [243, 121] on div at bounding box center [262, 49] width 68 height 152
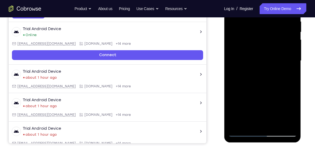
scroll to position [109, 0]
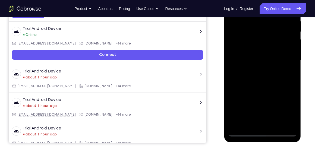
click at [250, 123] on div at bounding box center [262, 61] width 68 height 152
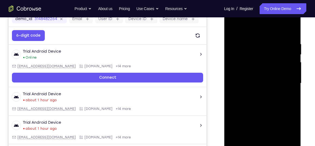
scroll to position [86, 0]
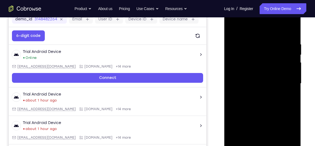
click at [245, 28] on div at bounding box center [262, 84] width 68 height 152
click at [245, 43] on div at bounding box center [262, 84] width 68 height 152
click at [234, 45] on div at bounding box center [262, 84] width 68 height 152
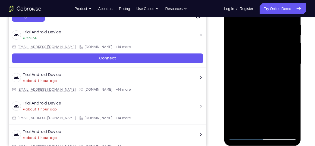
scroll to position [106, 0]
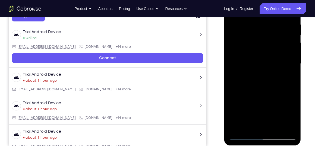
click at [236, 127] on div at bounding box center [262, 64] width 68 height 152
click at [287, 127] on div at bounding box center [262, 64] width 68 height 152
drag, startPoint x: 252, startPoint y: 90, endPoint x: 251, endPoint y: 47, distance: 42.6
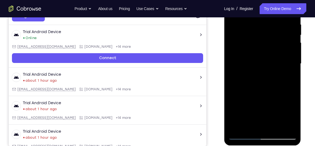
click at [251, 47] on div at bounding box center [262, 64] width 68 height 152
click at [238, 72] on div at bounding box center [262, 64] width 68 height 152
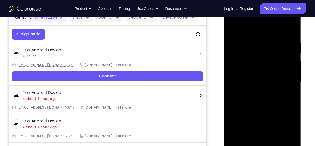
scroll to position [88, 0]
click at [292, 55] on div at bounding box center [262, 82] width 68 height 152
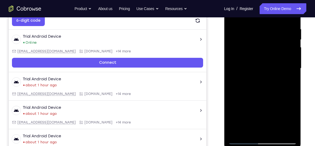
scroll to position [108, 0]
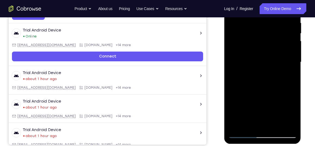
click at [293, 33] on div at bounding box center [262, 62] width 68 height 152
click at [237, 125] on div at bounding box center [262, 62] width 68 height 152
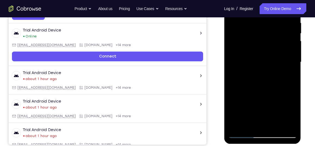
click at [274, 125] on div at bounding box center [262, 62] width 68 height 152
click at [256, 58] on div at bounding box center [262, 62] width 68 height 152
click at [244, 114] on div at bounding box center [262, 62] width 68 height 152
click at [256, 112] on div at bounding box center [262, 62] width 68 height 152
click at [290, 74] on div at bounding box center [262, 62] width 68 height 152
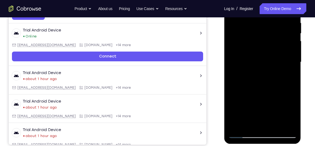
click at [255, 74] on div at bounding box center [262, 62] width 68 height 152
click at [249, 124] on div at bounding box center [262, 62] width 68 height 152
click at [276, 92] on div at bounding box center [262, 62] width 68 height 152
click at [288, 71] on div at bounding box center [262, 62] width 68 height 152
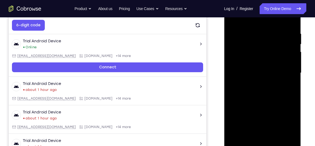
scroll to position [93, 0]
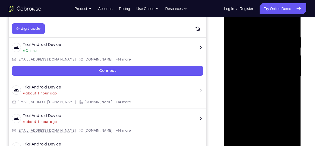
click at [233, 23] on div at bounding box center [262, 77] width 68 height 152
click at [232, 23] on div at bounding box center [262, 77] width 68 height 152
drag, startPoint x: 253, startPoint y: 93, endPoint x: 257, endPoint y: 42, distance: 51.2
click at [257, 42] on div at bounding box center [262, 77] width 68 height 152
drag, startPoint x: 258, startPoint y: 96, endPoint x: 259, endPoint y: 44, distance: 52.1
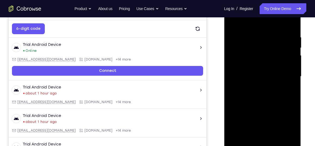
click at [259, 44] on div at bounding box center [262, 77] width 68 height 152
drag, startPoint x: 263, startPoint y: 100, endPoint x: 260, endPoint y: 46, distance: 54.4
click at [260, 46] on div at bounding box center [262, 77] width 68 height 152
drag, startPoint x: 262, startPoint y: 108, endPoint x: 260, endPoint y: 55, distance: 53.5
click at [260, 55] on div at bounding box center [262, 77] width 68 height 152
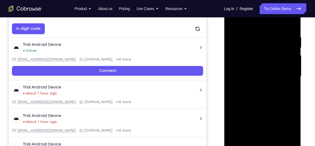
drag, startPoint x: 257, startPoint y: 78, endPoint x: 252, endPoint y: 57, distance: 21.6
click at [252, 57] on div at bounding box center [262, 77] width 68 height 152
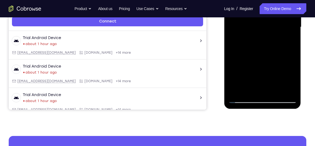
scroll to position [137, 0]
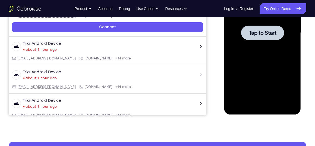
click at [256, 33] on span "Tap to Start" at bounding box center [262, 32] width 28 height 5
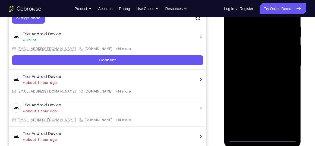
scroll to position [104, 0]
click at [261, 137] on div at bounding box center [262, 66] width 68 height 152
click at [284, 111] on div at bounding box center [262, 66] width 68 height 152
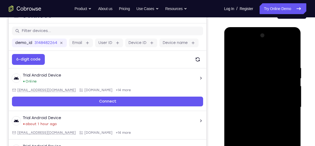
scroll to position [63, 0]
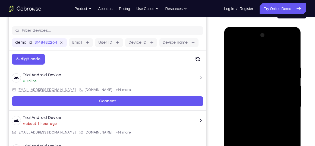
drag, startPoint x: 263, startPoint y: 72, endPoint x: 260, endPoint y: 117, distance: 44.6
click at [260, 117] on div at bounding box center [262, 107] width 68 height 152
click at [252, 42] on div at bounding box center [262, 107] width 68 height 152
click at [240, 88] on div at bounding box center [262, 107] width 68 height 152
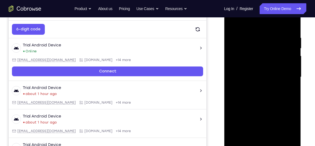
scroll to position [94, 0]
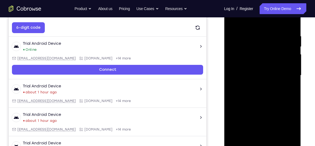
click at [256, 85] on div at bounding box center [262, 75] width 68 height 152
click at [258, 101] on div at bounding box center [262, 75] width 68 height 152
click at [253, 51] on div at bounding box center [262, 75] width 68 height 152
click at [246, 59] on div at bounding box center [262, 75] width 68 height 152
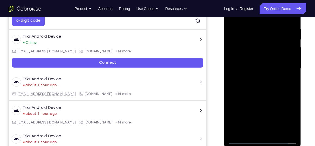
scroll to position [104, 0]
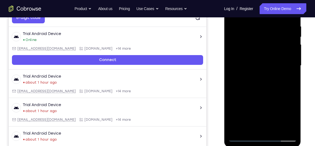
click at [252, 116] on div at bounding box center [262, 66] width 68 height 152
click at [252, 96] on div at bounding box center [262, 66] width 68 height 152
click at [237, 98] on div at bounding box center [262, 66] width 68 height 152
click at [251, 120] on div at bounding box center [262, 66] width 68 height 152
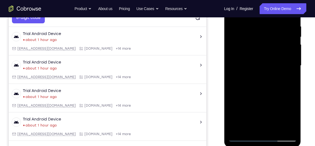
click at [289, 118] on div at bounding box center [262, 66] width 68 height 152
click at [272, 99] on div at bounding box center [262, 66] width 68 height 152
click at [237, 97] on div at bounding box center [262, 66] width 68 height 152
click at [254, 57] on div at bounding box center [262, 66] width 68 height 152
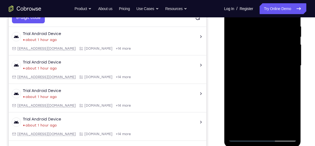
click at [251, 80] on div at bounding box center [262, 66] width 68 height 152
click at [255, 70] on div at bounding box center [262, 66] width 68 height 152
click at [263, 57] on div at bounding box center [262, 66] width 68 height 152
click at [250, 128] on div at bounding box center [262, 66] width 68 height 152
click at [253, 118] on div at bounding box center [262, 66] width 68 height 152
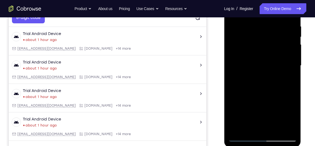
click at [252, 98] on div at bounding box center [262, 66] width 68 height 152
click at [236, 97] on div at bounding box center [262, 66] width 68 height 152
click at [258, 120] on div at bounding box center [262, 66] width 68 height 152
click at [252, 97] on div at bounding box center [262, 66] width 68 height 152
click at [236, 111] on div at bounding box center [262, 66] width 68 height 152
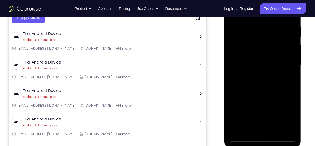
click at [271, 98] on div at bounding box center [262, 66] width 68 height 152
click at [240, 99] on div at bounding box center [262, 66] width 68 height 152
click at [261, 59] on div at bounding box center [262, 66] width 68 height 152
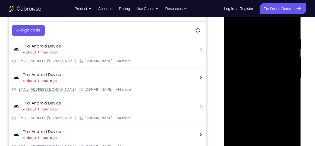
scroll to position [92, 0]
click at [257, 103] on div at bounding box center [262, 78] width 68 height 152
click at [277, 142] on div at bounding box center [262, 78] width 68 height 152
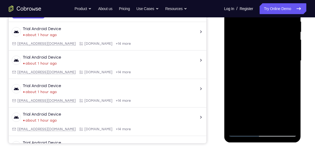
scroll to position [104, 0]
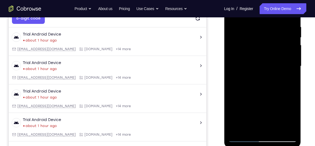
click at [262, 94] on div at bounding box center [262, 66] width 68 height 152
click at [258, 62] on div at bounding box center [262, 66] width 68 height 152
click at [248, 117] on div at bounding box center [262, 66] width 68 height 152
click at [271, 117] on div at bounding box center [262, 66] width 68 height 152
click at [248, 127] on div at bounding box center [262, 66] width 68 height 152
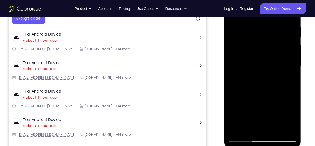
click at [277, 98] on div at bounding box center [262, 66] width 68 height 152
click at [290, 75] on div at bounding box center [262, 66] width 68 height 152
click at [248, 80] on div at bounding box center [262, 66] width 68 height 152
click at [248, 128] on div at bounding box center [262, 66] width 68 height 152
click at [277, 108] on div at bounding box center [262, 66] width 68 height 152
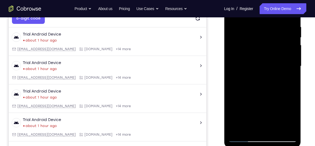
click at [290, 75] on div at bounding box center [262, 66] width 68 height 152
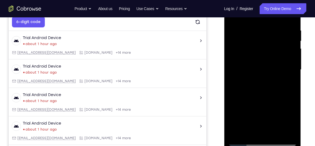
scroll to position [101, 0]
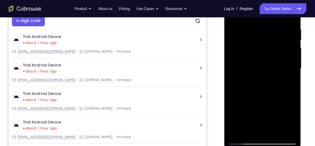
click at [248, 81] on div at bounding box center [262, 69] width 68 height 152
click at [288, 81] on div at bounding box center [262, 69] width 68 height 152
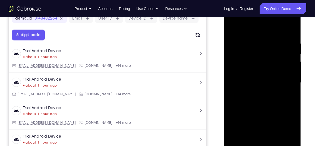
scroll to position [84, 0]
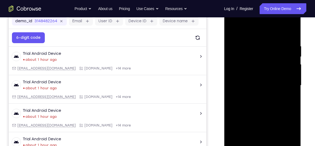
click at [232, 31] on div at bounding box center [262, 85] width 68 height 152
click at [262, 37] on div at bounding box center [262, 85] width 68 height 152
click at [259, 81] on div at bounding box center [262, 85] width 68 height 152
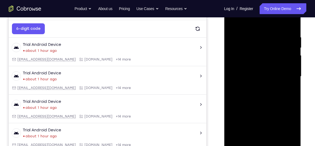
scroll to position [85, 0]
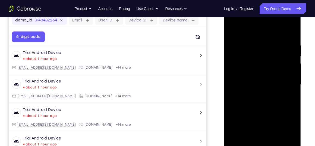
click at [233, 30] on div at bounding box center [262, 85] width 68 height 152
drag, startPoint x: 255, startPoint y: 80, endPoint x: 254, endPoint y: 31, distance: 49.1
click at [254, 31] on div at bounding box center [262, 85] width 68 height 152
click at [292, 30] on div at bounding box center [262, 85] width 68 height 152
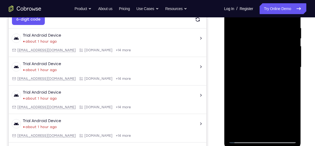
scroll to position [103, 0]
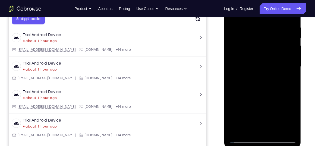
click at [275, 130] on div at bounding box center [262, 67] width 68 height 152
click at [259, 17] on div at bounding box center [262, 67] width 68 height 152
click at [240, 20] on div at bounding box center [262, 67] width 68 height 152
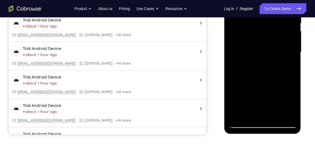
scroll to position [118, 0]
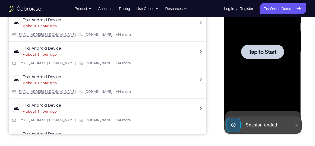
click at [260, 50] on span "Tap to Start" at bounding box center [262, 51] width 28 height 5
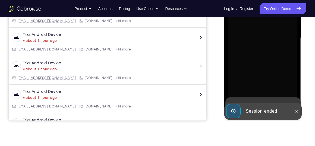
scroll to position [132, 0]
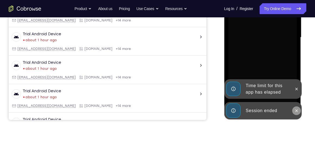
click at [294, 109] on icon at bounding box center [296, 111] width 4 height 4
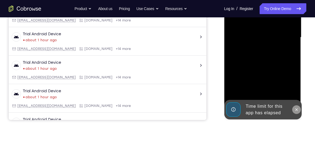
click at [296, 109] on icon at bounding box center [296, 109] width 2 height 2
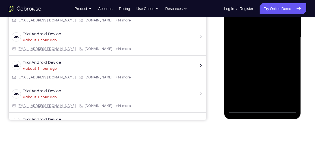
click at [261, 109] on div at bounding box center [262, 37] width 68 height 152
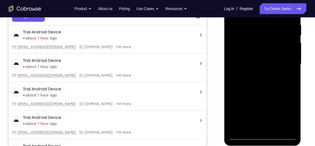
scroll to position [102, 0]
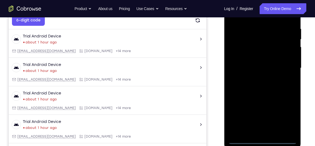
click at [287, 115] on div at bounding box center [262, 68] width 68 height 152
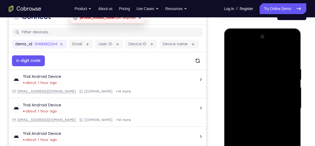
scroll to position [61, 0]
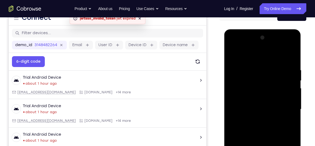
click at [241, 53] on div at bounding box center [262, 109] width 68 height 152
click at [284, 107] on div at bounding box center [262, 109] width 68 height 152
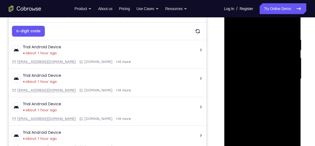
scroll to position [101, 0]
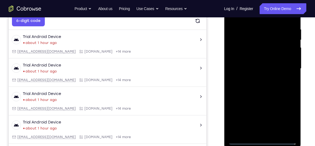
click at [255, 78] on div at bounding box center [262, 69] width 68 height 152
click at [256, 96] on div at bounding box center [262, 69] width 68 height 152
click at [246, 43] on div at bounding box center [262, 69] width 68 height 152
click at [241, 53] on div at bounding box center [262, 69] width 68 height 152
click at [239, 121] on div at bounding box center [262, 69] width 68 height 152
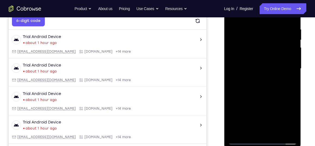
click at [256, 101] on div at bounding box center [262, 69] width 68 height 152
click at [252, 113] on div at bounding box center [262, 69] width 68 height 152
click at [272, 120] on div at bounding box center [262, 69] width 68 height 152
click at [253, 102] on div at bounding box center [262, 69] width 68 height 152
click at [252, 110] on div at bounding box center [262, 69] width 68 height 152
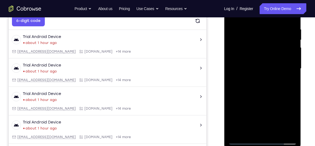
click at [269, 123] on div at bounding box center [262, 69] width 68 height 152
click at [236, 99] on div at bounding box center [262, 69] width 68 height 152
click at [249, 61] on div at bounding box center [262, 69] width 68 height 152
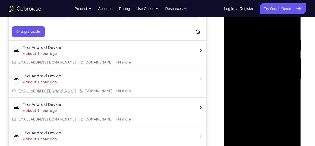
scroll to position [90, 0]
click at [290, 30] on div at bounding box center [262, 80] width 68 height 152
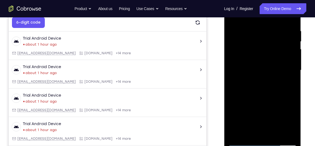
scroll to position [102, 0]
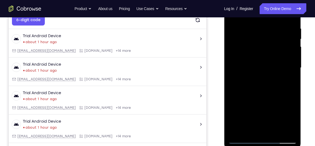
click at [275, 131] on div at bounding box center [262, 68] width 68 height 152
click at [263, 97] on div at bounding box center [262, 68] width 68 height 152
click at [251, 63] on div at bounding box center [262, 68] width 68 height 152
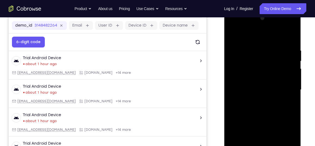
scroll to position [76, 0]
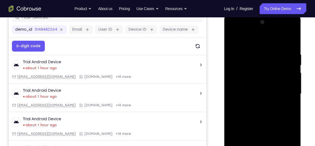
click at [232, 40] on div at bounding box center [262, 94] width 68 height 152
click at [294, 75] on div at bounding box center [262, 94] width 68 height 152
click at [233, 37] on div at bounding box center [262, 94] width 68 height 152
click at [271, 50] on div at bounding box center [262, 94] width 68 height 152
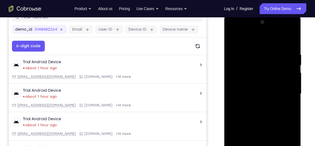
click at [252, 40] on div at bounding box center [262, 94] width 68 height 152
click at [255, 57] on div at bounding box center [262, 94] width 68 height 152
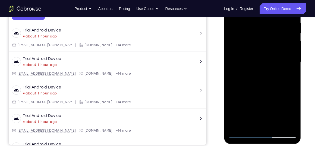
scroll to position [108, 0]
click at [236, 125] on div at bounding box center [262, 62] width 68 height 152
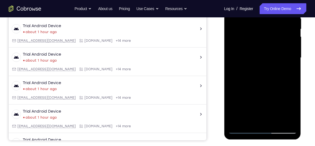
scroll to position [113, 0]
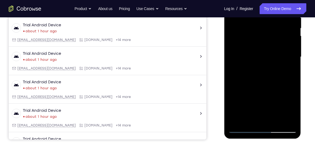
click at [236, 121] on div at bounding box center [262, 57] width 68 height 152
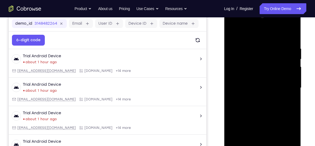
scroll to position [80, 0]
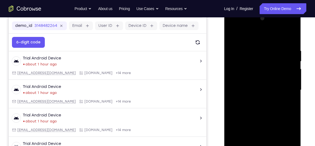
click at [288, 47] on div at bounding box center [262, 90] width 68 height 152
click at [250, 36] on div at bounding box center [262, 90] width 68 height 152
click at [255, 52] on div at bounding box center [262, 90] width 68 height 152
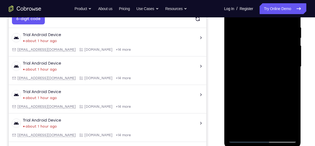
scroll to position [104, 0]
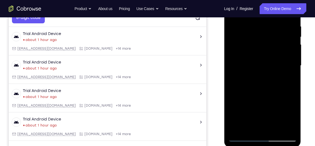
click at [234, 129] on div at bounding box center [262, 66] width 68 height 152
click at [243, 138] on div at bounding box center [262, 66] width 68 height 152
click at [241, 138] on div at bounding box center [262, 66] width 68 height 152
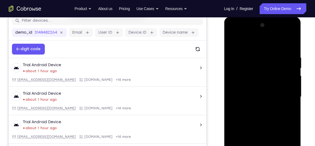
scroll to position [72, 0]
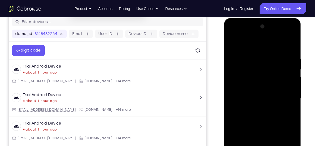
drag, startPoint x: 269, startPoint y: 72, endPoint x: 271, endPoint y: 116, distance: 44.0
click at [271, 116] on div at bounding box center [262, 98] width 68 height 152
click at [268, 58] on div at bounding box center [262, 98] width 68 height 152
click at [243, 44] on div at bounding box center [262, 98] width 68 height 152
click at [255, 61] on div at bounding box center [262, 98] width 68 height 152
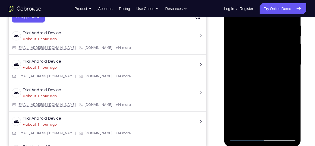
scroll to position [110, 0]
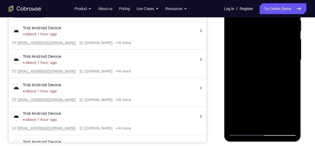
click at [243, 124] on div at bounding box center [262, 60] width 68 height 152
click at [235, 123] on div at bounding box center [262, 60] width 68 height 152
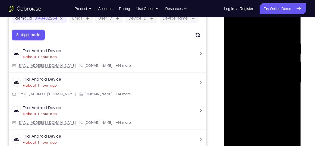
scroll to position [84, 0]
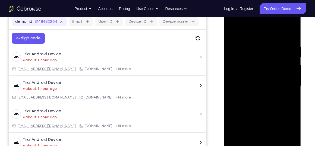
click at [285, 42] on div at bounding box center [262, 86] width 68 height 152
click at [290, 46] on div at bounding box center [262, 86] width 68 height 152
click at [291, 33] on div at bounding box center [262, 86] width 68 height 152
drag, startPoint x: 266, startPoint y: 57, endPoint x: 275, endPoint y: 112, distance: 55.8
click at [275, 112] on div at bounding box center [262, 86] width 68 height 152
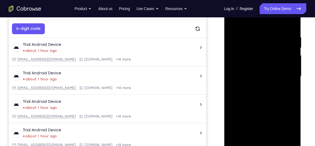
scroll to position [93, 0]
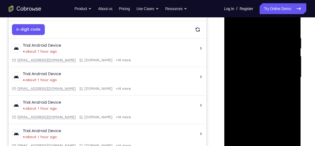
drag, startPoint x: 280, startPoint y: 43, endPoint x: 242, endPoint y: 47, distance: 39.0
click at [242, 47] on div at bounding box center [262, 77] width 68 height 152
drag, startPoint x: 275, startPoint y: 43, endPoint x: 238, endPoint y: 47, distance: 37.4
click at [238, 47] on div at bounding box center [262, 77] width 68 height 152
click at [279, 36] on div at bounding box center [262, 77] width 68 height 152
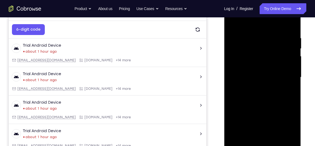
click at [290, 24] on div at bounding box center [262, 77] width 68 height 152
drag, startPoint x: 289, startPoint y: 42, endPoint x: 246, endPoint y: 45, distance: 43.0
click at [246, 45] on div at bounding box center [262, 77] width 68 height 152
drag, startPoint x: 282, startPoint y: 42, endPoint x: 239, endPoint y: 46, distance: 43.6
click at [239, 46] on div at bounding box center [262, 77] width 68 height 152
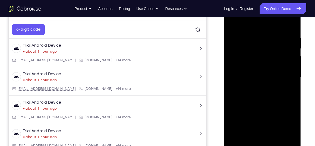
click at [268, 36] on div at bounding box center [262, 77] width 68 height 152
click at [249, 26] on div at bounding box center [262, 77] width 68 height 152
click at [255, 41] on div at bounding box center [262, 77] width 68 height 152
click at [239, 141] on div at bounding box center [262, 77] width 68 height 152
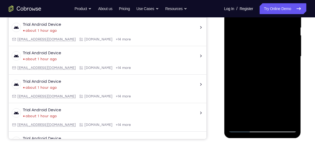
scroll to position [114, 0]
click at [237, 120] on div at bounding box center [262, 56] width 68 height 152
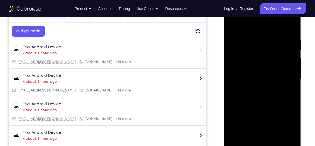
scroll to position [90, 0]
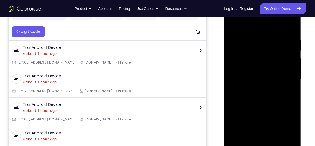
drag, startPoint x: 281, startPoint y: 44, endPoint x: 241, endPoint y: 45, distance: 39.6
click at [241, 45] on div at bounding box center [262, 80] width 68 height 152
drag, startPoint x: 291, startPoint y: 43, endPoint x: 226, endPoint y: 47, distance: 65.5
click at [226, 47] on div at bounding box center [262, 80] width 77 height 162
drag, startPoint x: 283, startPoint y: 43, endPoint x: 216, endPoint y: 50, distance: 66.5
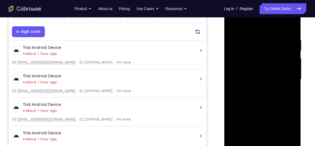
click at [224, 50] on html "Online web based iOS Simulators and Android Emulators. Run iPhone, iPad, Mobile…" at bounding box center [262, 80] width 77 height 163
drag, startPoint x: 286, startPoint y: 43, endPoint x: 228, endPoint y: 46, distance: 57.9
click at [228, 46] on div at bounding box center [262, 80] width 68 height 152
drag, startPoint x: 282, startPoint y: 43, endPoint x: 223, endPoint y: 45, distance: 58.7
click at [224, 45] on html "Online web based iOS Simulators and Android Emulators. Run iPhone, iPad, Mobile…" at bounding box center [262, 80] width 77 height 163
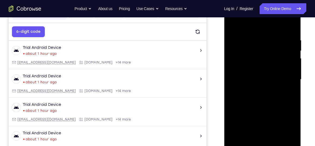
drag, startPoint x: 276, startPoint y: 55, endPoint x: 277, endPoint y: 106, distance: 51.6
click at [277, 106] on div at bounding box center [262, 80] width 68 height 152
drag, startPoint x: 280, startPoint y: 44, endPoint x: 242, endPoint y: 44, distance: 38.0
click at [242, 44] on div at bounding box center [262, 80] width 68 height 152
drag, startPoint x: 278, startPoint y: 45, endPoint x: 237, endPoint y: 54, distance: 41.6
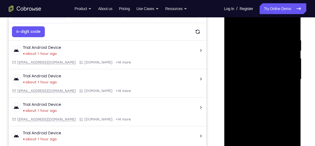
click at [237, 54] on div at bounding box center [262, 80] width 68 height 152
drag, startPoint x: 272, startPoint y: 44, endPoint x: 232, endPoint y: 51, distance: 40.2
click at [232, 51] on div at bounding box center [262, 80] width 68 height 152
drag, startPoint x: 263, startPoint y: 84, endPoint x: 256, endPoint y: 44, distance: 40.4
click at [256, 44] on div at bounding box center [262, 80] width 68 height 152
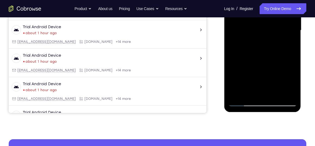
scroll to position [140, 0]
click at [278, 94] on div at bounding box center [262, 30] width 68 height 152
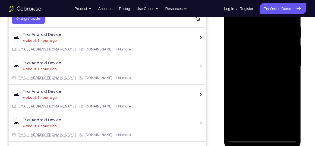
scroll to position [103, 0]
click at [261, 19] on div at bounding box center [262, 67] width 68 height 152
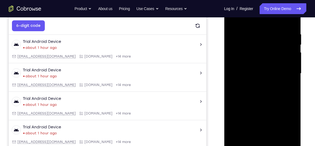
scroll to position [96, 0]
click at [239, 25] on div at bounding box center [262, 74] width 68 height 152
click at [233, 19] on div at bounding box center [262, 74] width 68 height 152
drag, startPoint x: 260, startPoint y: 94, endPoint x: 260, endPoint y: 52, distance: 42.3
click at [260, 52] on div at bounding box center [262, 74] width 68 height 152
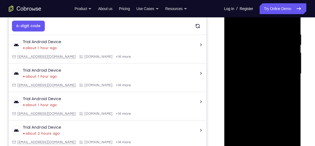
drag, startPoint x: 265, startPoint y: 110, endPoint x: 263, endPoint y: 58, distance: 51.9
click at [263, 58] on div at bounding box center [262, 74] width 68 height 152
drag, startPoint x: 258, startPoint y: 109, endPoint x: 256, endPoint y: 58, distance: 51.1
click at [256, 58] on div at bounding box center [262, 74] width 68 height 152
drag, startPoint x: 256, startPoint y: 121, endPoint x: 256, endPoint y: 44, distance: 77.1
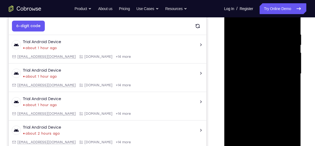
click at [256, 44] on div at bounding box center [262, 74] width 68 height 152
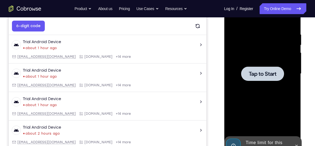
click at [252, 74] on span "Tap to Start" at bounding box center [262, 73] width 28 height 5
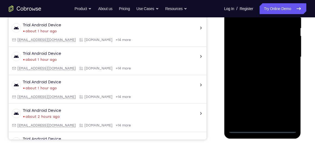
scroll to position [117, 0]
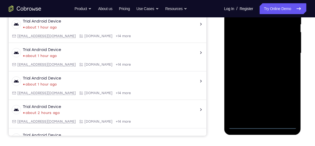
click at [263, 125] on div at bounding box center [262, 53] width 68 height 152
click at [289, 104] on div at bounding box center [262, 53] width 68 height 152
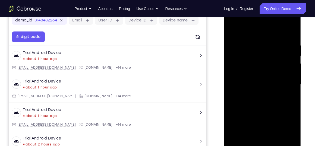
click at [246, 31] on div at bounding box center [262, 85] width 68 height 152
click at [285, 81] on div at bounding box center [262, 85] width 68 height 152
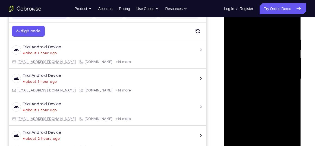
scroll to position [90, 0]
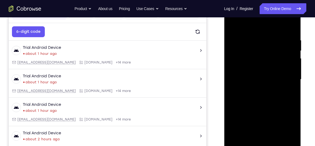
click at [255, 88] on div at bounding box center [262, 80] width 68 height 152
click at [254, 106] on div at bounding box center [262, 80] width 68 height 152
click at [247, 53] on div at bounding box center [262, 80] width 68 height 152
click at [245, 62] on div at bounding box center [262, 80] width 68 height 152
click at [269, 112] on div at bounding box center [262, 80] width 68 height 152
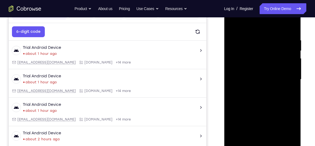
click at [237, 121] on div at bounding box center [262, 80] width 68 height 152
click at [270, 111] on div at bounding box center [262, 80] width 68 height 152
click at [270, 131] on div at bounding box center [262, 80] width 68 height 152
click at [254, 143] on div at bounding box center [262, 80] width 68 height 152
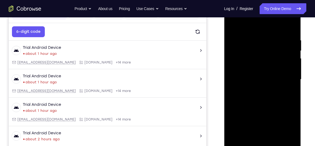
click at [255, 121] on div at bounding box center [262, 80] width 68 height 152
click at [270, 133] on div at bounding box center [262, 80] width 68 height 152
click at [261, 72] on div at bounding box center [262, 80] width 68 height 152
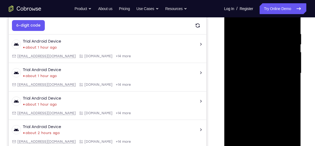
scroll to position [95, 0]
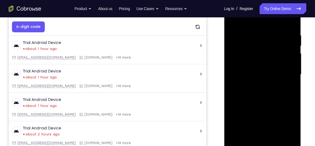
click at [260, 98] on div at bounding box center [262, 75] width 68 height 152
click at [277, 138] on div at bounding box center [262, 75] width 68 height 152
click at [266, 103] on div at bounding box center [262, 75] width 68 height 152
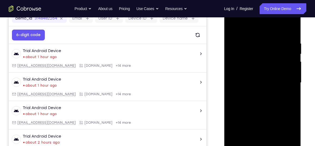
scroll to position [86, 0]
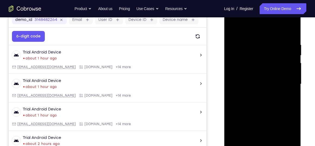
click at [232, 28] on div at bounding box center [262, 84] width 68 height 152
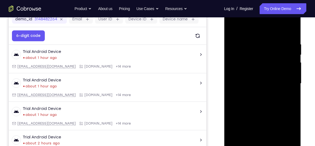
scroll to position [98, 0]
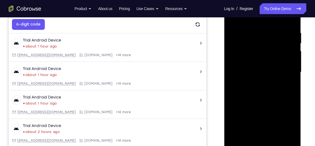
click at [242, 34] on div at bounding box center [262, 72] width 68 height 152
click at [260, 77] on div at bounding box center [262, 72] width 68 height 152
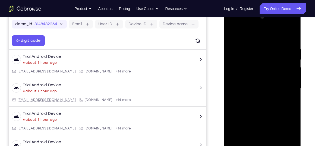
scroll to position [79, 0]
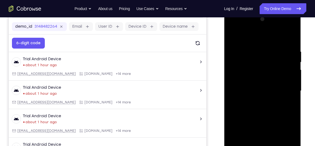
click at [231, 27] on div at bounding box center [262, 91] width 68 height 152
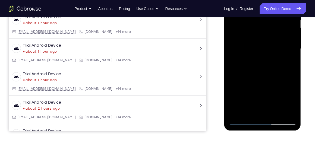
scroll to position [121, 0]
click at [276, 112] on div at bounding box center [262, 49] width 68 height 152
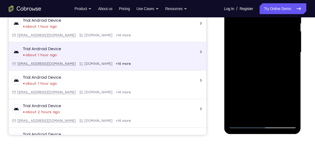
scroll to position [117, 0]
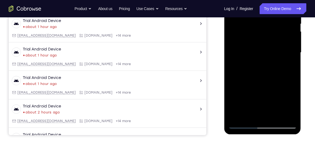
click at [249, 48] on div at bounding box center [262, 53] width 68 height 152
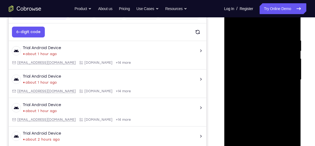
click at [242, 24] on div at bounding box center [262, 80] width 68 height 152
click at [235, 80] on div at bounding box center [262, 80] width 68 height 152
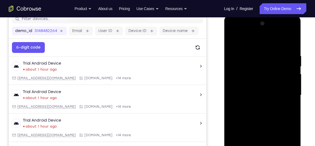
scroll to position [74, 0]
click at [233, 41] on div at bounding box center [262, 96] width 68 height 152
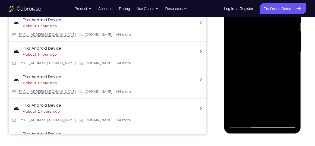
scroll to position [118, 0]
click at [249, 103] on div at bounding box center [262, 52] width 68 height 152
click at [261, 102] on div at bounding box center [262, 52] width 68 height 152
click at [287, 65] on div at bounding box center [262, 52] width 68 height 152
click at [286, 64] on div at bounding box center [262, 52] width 68 height 152
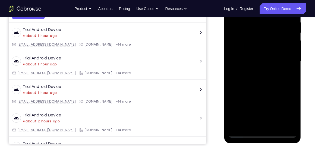
scroll to position [108, 0]
click at [288, 75] on div at bounding box center [262, 62] width 68 height 152
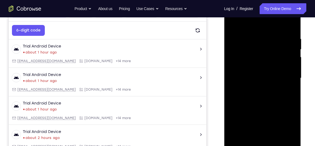
scroll to position [91, 0]
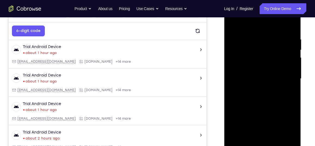
click at [232, 25] on div at bounding box center [262, 79] width 68 height 152
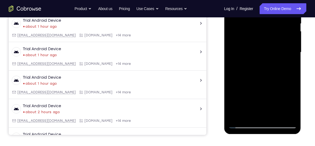
scroll to position [118, 0]
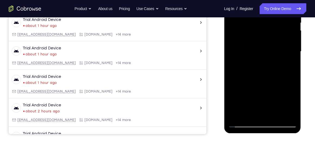
click at [248, 70] on div at bounding box center [262, 52] width 68 height 152
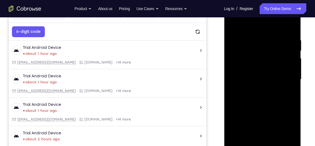
scroll to position [84, 0]
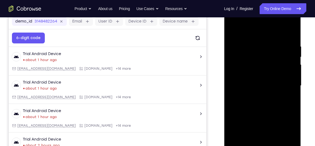
click at [232, 32] on div at bounding box center [262, 86] width 68 height 152
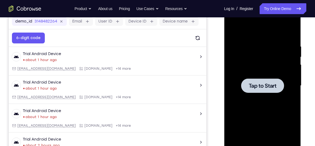
click at [247, 88] on div at bounding box center [262, 85] width 43 height 14
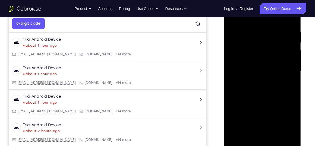
scroll to position [99, 0]
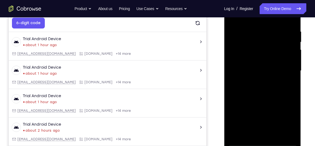
click at [261, 142] on div at bounding box center [262, 71] width 68 height 152
click at [287, 121] on div at bounding box center [262, 71] width 68 height 152
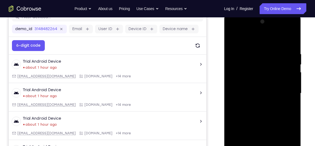
scroll to position [76, 0]
click at [240, 38] on div at bounding box center [262, 94] width 68 height 152
click at [286, 89] on div at bounding box center [262, 94] width 68 height 152
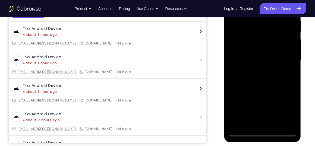
scroll to position [110, 0]
click at [257, 69] on div at bounding box center [262, 60] width 68 height 152
click at [254, 86] on div at bounding box center [262, 60] width 68 height 152
click at [252, 35] on div at bounding box center [262, 60] width 68 height 152
click at [244, 46] on div at bounding box center [262, 60] width 68 height 152
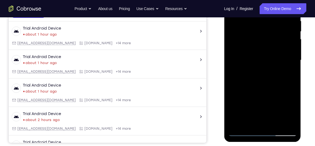
click at [270, 93] on div at bounding box center [262, 60] width 68 height 152
click at [235, 94] on div at bounding box center [262, 60] width 68 height 152
click at [235, 100] on div at bounding box center [262, 60] width 68 height 152
click at [273, 114] on div at bounding box center [262, 60] width 68 height 152
click at [253, 100] on div at bounding box center [262, 60] width 68 height 152
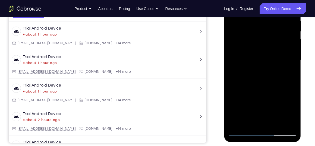
click at [253, 121] on div at bounding box center [262, 60] width 68 height 152
click at [254, 101] on div at bounding box center [262, 60] width 68 height 152
click at [273, 91] on div at bounding box center [262, 60] width 68 height 152
click at [267, 55] on div at bounding box center [262, 60] width 68 height 152
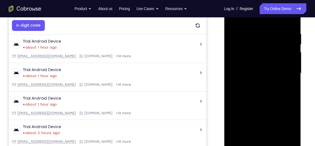
scroll to position [97, 0]
click at [290, 27] on div at bounding box center [262, 73] width 68 height 152
click at [275, 135] on div at bounding box center [262, 73] width 68 height 152
click at [265, 101] on div at bounding box center [262, 73] width 68 height 152
click at [259, 70] on div at bounding box center [262, 73] width 68 height 152
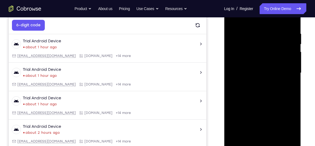
click at [248, 133] on div at bounding box center [262, 73] width 68 height 152
click at [293, 126] on div at bounding box center [262, 73] width 68 height 152
click at [290, 86] on div at bounding box center [262, 73] width 68 height 152
click at [289, 86] on div at bounding box center [262, 73] width 68 height 152
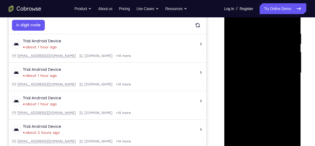
click at [254, 76] on div at bounding box center [262, 73] width 68 height 152
click at [274, 125] on div at bounding box center [262, 73] width 68 height 152
click at [290, 117] on div at bounding box center [262, 73] width 68 height 152
click at [245, 105] on div at bounding box center [262, 73] width 68 height 152
click at [271, 115] on div at bounding box center [262, 73] width 68 height 152
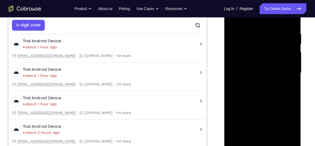
click at [290, 125] on div at bounding box center [262, 73] width 68 height 152
click at [290, 123] on div at bounding box center [262, 73] width 68 height 152
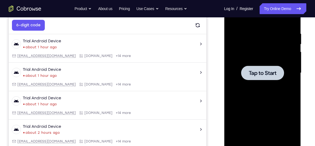
click at [265, 70] on span "Tap to Start" at bounding box center [262, 72] width 28 height 5
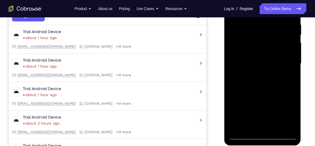
scroll to position [106, 0]
click at [261, 135] on div at bounding box center [262, 64] width 68 height 152
click at [285, 111] on div at bounding box center [262, 64] width 68 height 152
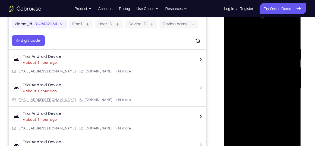
scroll to position [80, 0]
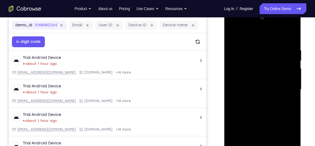
click at [244, 34] on div at bounding box center [262, 90] width 68 height 152
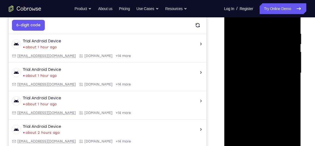
scroll to position [98, 0]
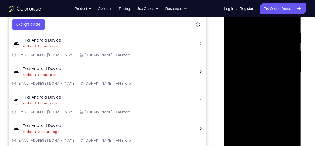
click at [286, 71] on div at bounding box center [262, 72] width 68 height 152
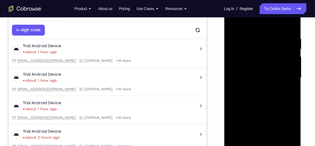
scroll to position [92, 0]
click at [257, 87] on div at bounding box center [262, 78] width 68 height 152
click at [256, 104] on div at bounding box center [262, 78] width 68 height 152
click at [245, 50] on div at bounding box center [262, 78] width 68 height 152
click at [244, 62] on div at bounding box center [262, 78] width 68 height 152
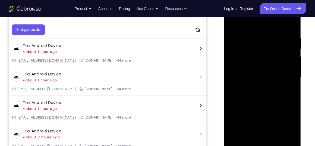
click at [235, 120] on div at bounding box center [262, 78] width 68 height 152
click at [236, 110] on div at bounding box center [262, 78] width 68 height 152
click at [268, 130] on div at bounding box center [262, 78] width 68 height 152
click at [234, 111] on div at bounding box center [262, 78] width 68 height 152
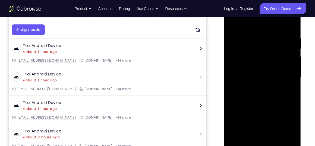
click at [234, 111] on div at bounding box center [262, 78] width 68 height 152
click at [239, 129] on div at bounding box center [262, 78] width 68 height 152
click at [268, 120] on div at bounding box center [262, 78] width 68 height 152
click at [264, 69] on div at bounding box center [262, 78] width 68 height 152
click at [252, 93] on div at bounding box center [262, 78] width 68 height 152
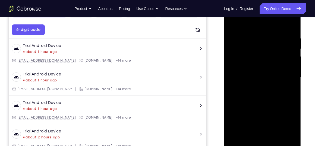
click at [238, 51] on div at bounding box center [262, 78] width 68 height 152
click at [243, 70] on div at bounding box center [262, 78] width 68 height 152
click at [290, 31] on div at bounding box center [262, 78] width 68 height 152
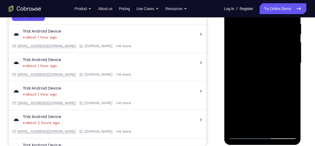
scroll to position [107, 0]
click at [276, 127] on div at bounding box center [262, 63] width 68 height 152
click at [259, 92] on div at bounding box center [262, 63] width 68 height 152
click at [258, 59] on div at bounding box center [262, 63] width 68 height 152
click at [248, 125] on div at bounding box center [262, 63] width 68 height 152
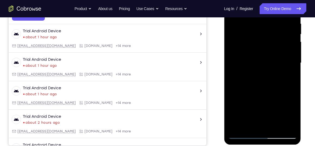
click at [292, 116] on div at bounding box center [262, 63] width 68 height 152
click at [288, 76] on div at bounding box center [262, 63] width 68 height 152
click at [254, 76] on div at bounding box center [262, 63] width 68 height 152
click at [289, 77] on div at bounding box center [262, 63] width 68 height 152
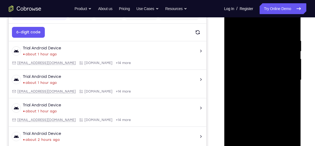
scroll to position [90, 0]
click at [232, 25] on div at bounding box center [262, 80] width 68 height 152
click at [261, 32] on div at bounding box center [262, 80] width 68 height 152
click at [232, 25] on div at bounding box center [262, 80] width 68 height 152
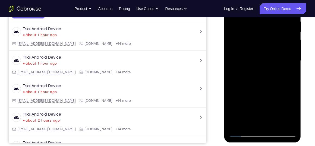
scroll to position [109, 0]
click at [276, 124] on div at bounding box center [262, 61] width 68 height 152
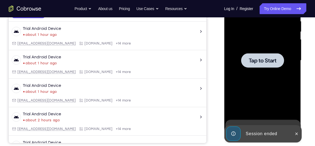
click at [267, 61] on span "Tap to Start" at bounding box center [262, 60] width 28 height 5
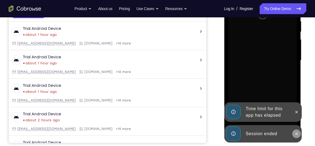
click at [296, 132] on icon at bounding box center [296, 134] width 4 height 4
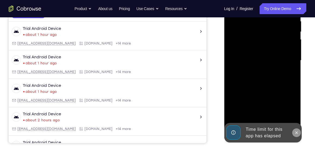
click at [297, 132] on icon at bounding box center [296, 132] width 2 height 2
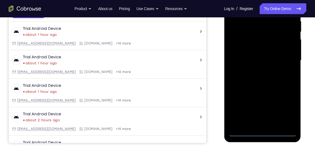
click at [262, 132] on div at bounding box center [262, 61] width 68 height 152
click at [286, 109] on div at bounding box center [262, 61] width 68 height 152
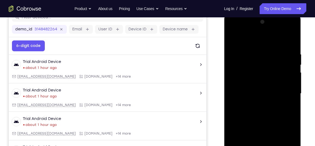
scroll to position [74, 0]
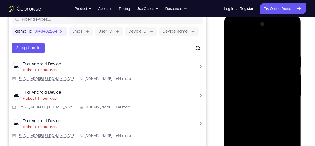
click at [248, 41] on div at bounding box center [262, 96] width 68 height 152
click at [283, 91] on div at bounding box center [262, 96] width 68 height 152
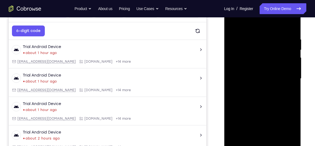
scroll to position [91, 0]
click at [257, 88] on div at bounding box center [262, 78] width 68 height 152
click at [256, 104] on div at bounding box center [262, 78] width 68 height 152
click at [254, 52] on div at bounding box center [262, 78] width 68 height 152
click at [244, 64] on div at bounding box center [262, 78] width 68 height 152
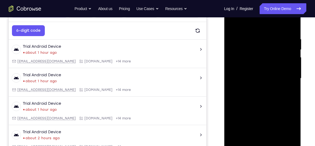
click at [253, 140] on div at bounding box center [262, 78] width 68 height 152
click at [254, 111] on div at bounding box center [262, 78] width 68 height 152
click at [254, 131] on div at bounding box center [262, 78] width 68 height 152
click at [268, 112] on div at bounding box center [262, 78] width 68 height 152
click at [267, 131] on div at bounding box center [262, 78] width 68 height 152
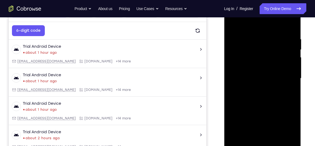
click at [270, 121] on div at bounding box center [262, 78] width 68 height 152
click at [268, 131] on div at bounding box center [262, 78] width 68 height 152
click at [237, 112] on div at bounding box center [262, 78] width 68 height 152
click at [257, 71] on div at bounding box center [262, 78] width 68 height 152
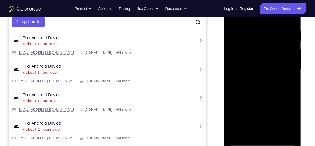
scroll to position [100, 0]
click at [291, 23] on div at bounding box center [262, 69] width 68 height 152
click at [275, 133] on div at bounding box center [262, 69] width 68 height 152
click at [268, 98] on div at bounding box center [262, 69] width 68 height 152
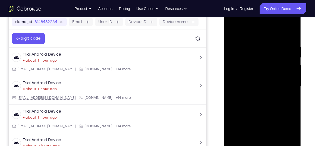
scroll to position [48, 0]
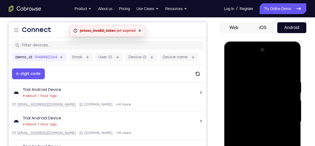
click at [234, 67] on div at bounding box center [262, 122] width 68 height 152
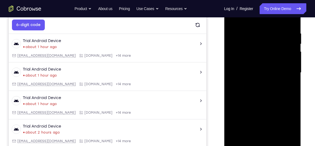
scroll to position [98, 0]
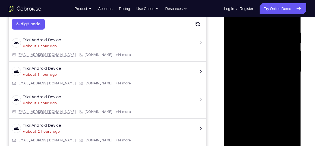
click at [261, 85] on div at bounding box center [262, 72] width 68 height 152
click at [276, 134] on div at bounding box center [262, 72] width 68 height 152
click at [233, 18] on div at bounding box center [262, 72] width 68 height 152
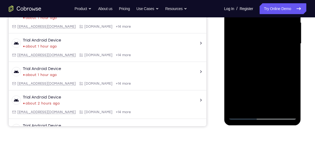
scroll to position [127, 0]
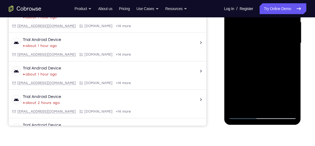
click at [288, 108] on div at bounding box center [262, 43] width 68 height 152
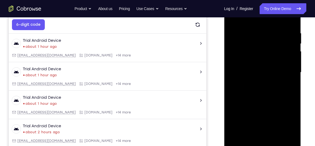
scroll to position [102, 0]
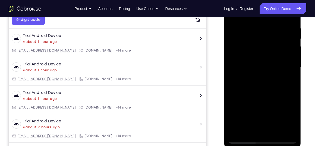
click at [236, 131] on div at bounding box center [262, 68] width 68 height 152
drag, startPoint x: 264, startPoint y: 40, endPoint x: 265, endPoint y: 89, distance: 49.1
click at [265, 89] on div at bounding box center [262, 68] width 68 height 152
click at [276, 132] on div at bounding box center [262, 68] width 68 height 152
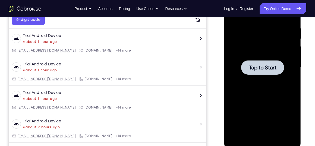
click at [264, 63] on div at bounding box center [262, 67] width 43 height 14
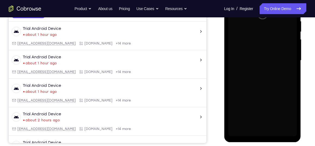
scroll to position [110, 0]
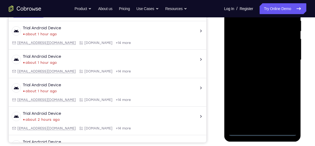
click at [263, 130] on div at bounding box center [262, 60] width 68 height 152
click at [286, 107] on div at bounding box center [262, 60] width 68 height 152
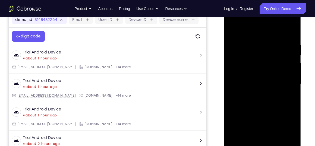
scroll to position [84, 0]
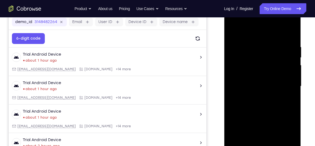
click at [249, 32] on div at bounding box center [262, 86] width 68 height 152
click at [284, 82] on div at bounding box center [262, 86] width 68 height 152
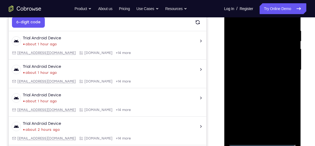
click at [256, 80] on div at bounding box center [262, 70] width 68 height 152
click at [257, 99] on div at bounding box center [262, 70] width 68 height 152
click at [248, 45] on div at bounding box center [262, 70] width 68 height 152
click at [243, 55] on div at bounding box center [262, 70] width 68 height 152
click at [283, 61] on div at bounding box center [262, 70] width 68 height 152
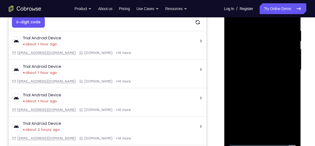
click at [246, 134] on div at bounding box center [262, 70] width 68 height 152
click at [258, 134] on div at bounding box center [262, 70] width 68 height 152
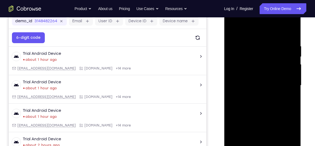
scroll to position [80, 0]
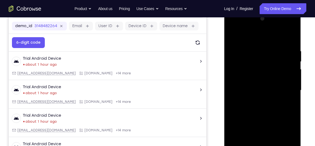
click at [231, 34] on div at bounding box center [262, 90] width 68 height 152
click at [265, 78] on div at bounding box center [262, 90] width 68 height 152
click at [264, 81] on div at bounding box center [262, 90] width 68 height 152
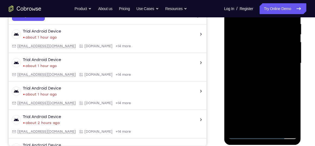
scroll to position [113, 0]
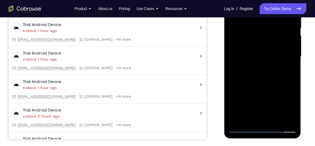
click at [254, 121] on div at bounding box center [262, 57] width 68 height 152
click at [257, 122] on div at bounding box center [262, 57] width 68 height 152
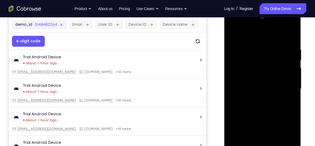
scroll to position [81, 0]
click at [232, 34] on div at bounding box center [262, 89] width 68 height 152
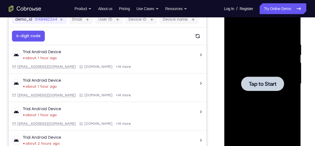
scroll to position [81, 0]
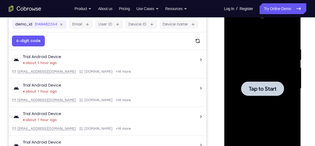
click at [261, 88] on span "Tap to Start" at bounding box center [262, 88] width 28 height 5
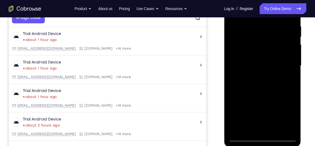
scroll to position [105, 0]
click at [261, 137] on div at bounding box center [262, 65] width 68 height 152
click at [287, 111] on div at bounding box center [262, 65] width 68 height 152
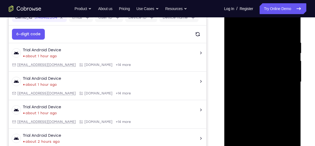
click at [241, 27] on div at bounding box center [262, 82] width 68 height 152
click at [285, 77] on div at bounding box center [262, 82] width 68 height 152
click at [257, 91] on div at bounding box center [262, 82] width 68 height 152
click at [253, 107] on div at bounding box center [262, 82] width 68 height 152
click at [255, 54] on div at bounding box center [262, 82] width 68 height 152
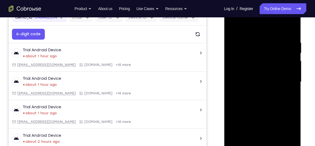
click at [245, 65] on div at bounding box center [262, 82] width 68 height 152
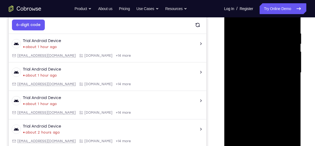
scroll to position [97, 0]
click at [289, 64] on div at bounding box center [262, 72] width 68 height 152
click at [255, 137] on div at bounding box center [262, 72] width 68 height 152
